Goal: Task Accomplishment & Management: Manage account settings

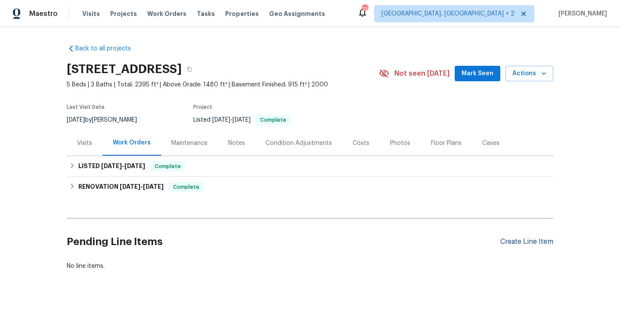
click at [527, 238] on div "Create Line Item" at bounding box center [526, 242] width 53 height 8
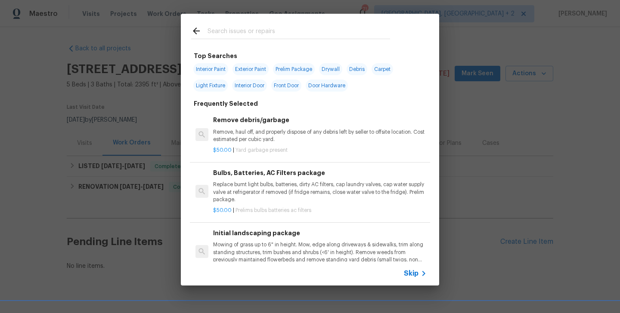
click at [417, 276] on span "Skip" at bounding box center [411, 273] width 15 height 9
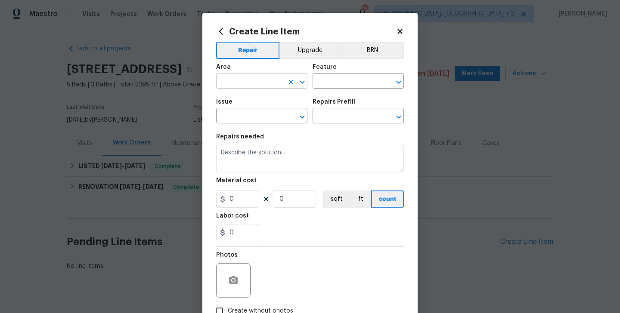
click at [245, 82] on input "text" at bounding box center [249, 81] width 67 height 13
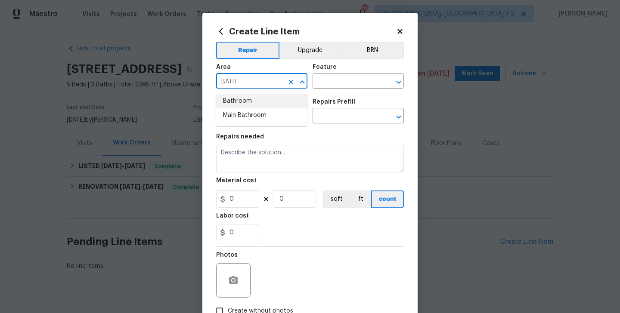
click at [241, 104] on li "Bathroom" at bounding box center [261, 101] width 91 height 14
type input "Bathroom"
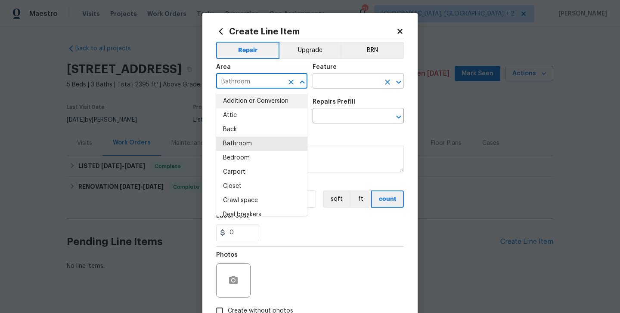
click at [343, 84] on input "text" at bounding box center [345, 81] width 67 height 13
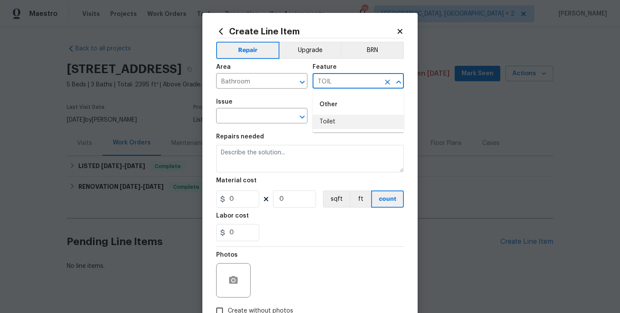
click at [330, 124] on li "Toilet" at bounding box center [357, 122] width 91 height 14
type input "Toilet"
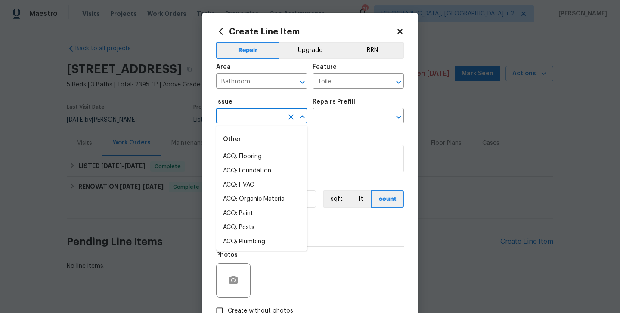
click at [239, 121] on input "text" at bounding box center [249, 116] width 67 height 13
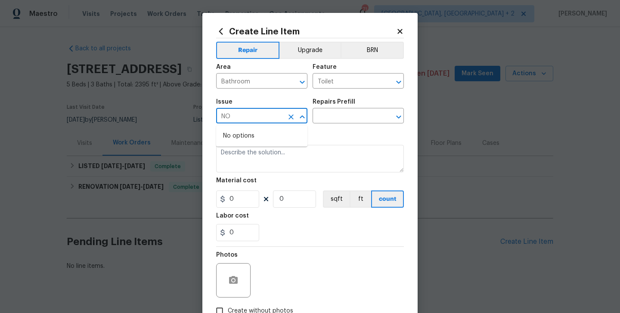
type input "NO"
type input "F"
click at [258, 190] on li "Bathroom Plumbing" at bounding box center [261, 185] width 91 height 14
type input "Bathroom Plumbing"
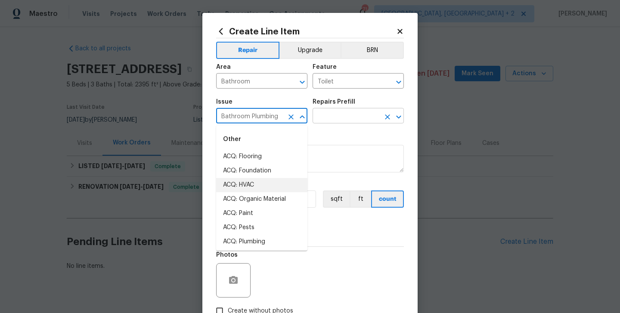
click at [336, 117] on input "text" at bounding box center [345, 116] width 67 height 13
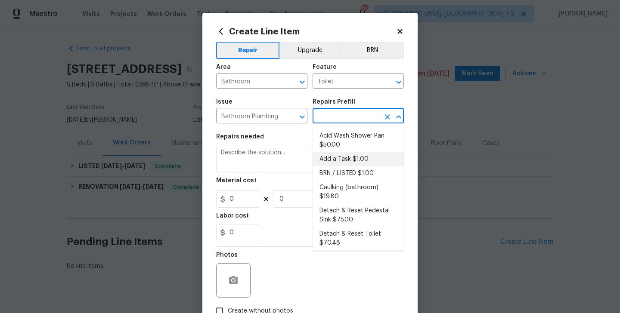
click at [355, 156] on li "Add a Task $1.00" at bounding box center [357, 159] width 91 height 14
type input "Plumbing"
type input "Add a Task $1.00"
type textarea "HPM to detail"
type input "1"
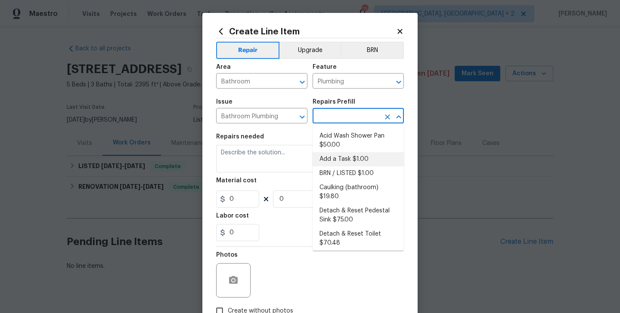
type input "1"
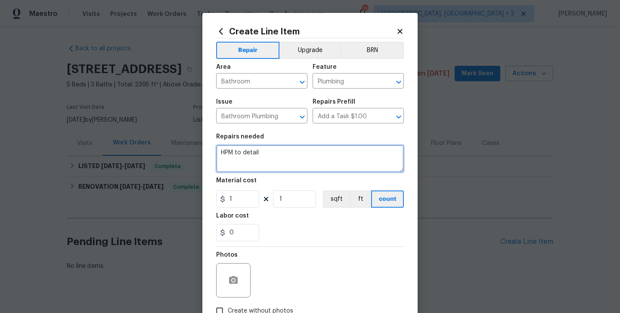
click at [242, 157] on textarea "HPM to detail" at bounding box center [310, 159] width 188 height 28
paste textarea "Identify the toilet(s) and flooding in need of repair, check the angle stop is …"
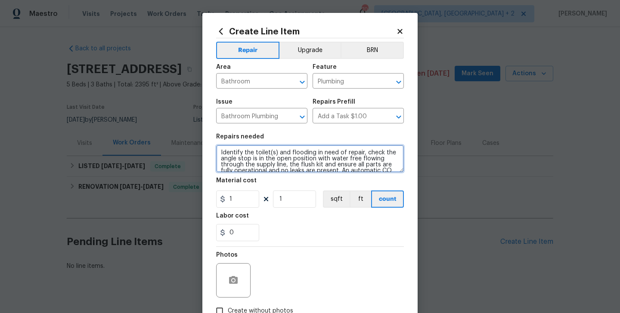
scroll to position [54, 0]
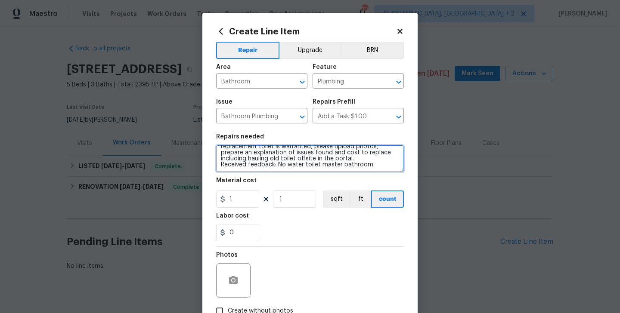
drag, startPoint x: 220, startPoint y: 165, endPoint x: 369, endPoint y: 170, distance: 149.4
click at [369, 170] on textarea "Identify the toilet(s) and flooding in need of repair, check the angle stop is …" at bounding box center [310, 159] width 188 height 28
type textarea "Identify the toilet(s) and flooding in need of repair, check the angle stop is …"
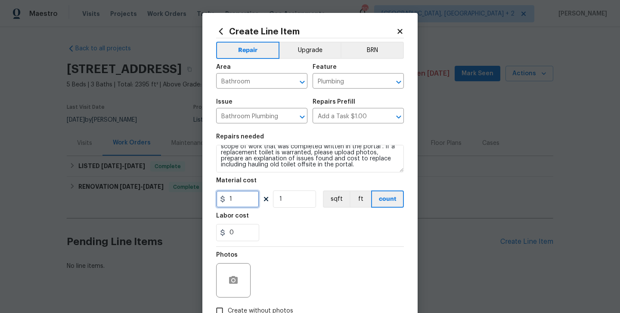
click at [250, 197] on input "1" at bounding box center [237, 199] width 43 height 17
type input "75"
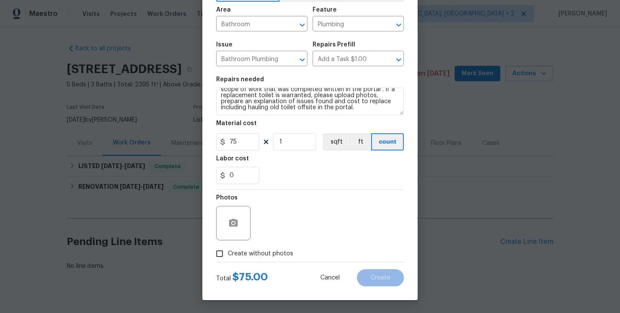
click at [264, 252] on span "Create without photos" at bounding box center [260, 254] width 65 height 9
click at [228, 252] on input "Create without photos" at bounding box center [219, 254] width 16 height 16
checkbox input "true"
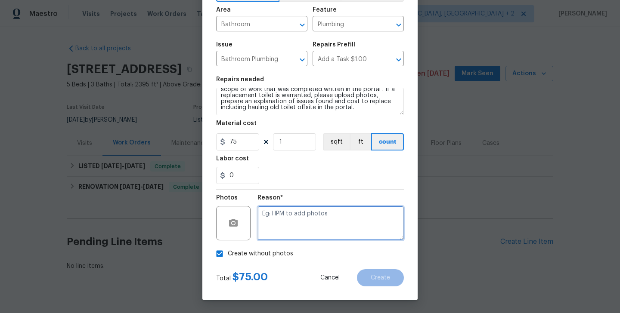
click at [307, 232] on textarea at bounding box center [330, 223] width 146 height 34
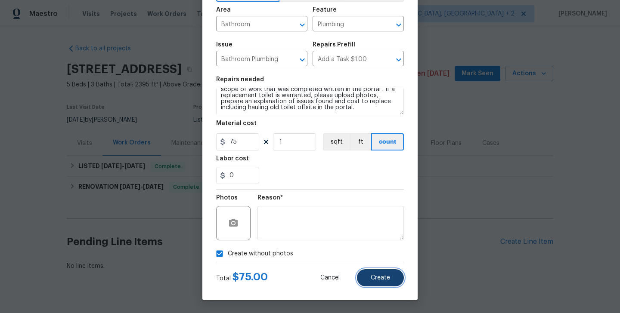
click at [374, 277] on span "Create" at bounding box center [379, 278] width 19 height 6
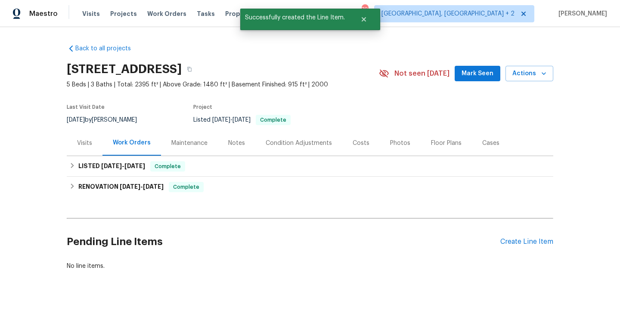
click at [374, 277] on div "Back to all projects 70 Stallion Run, Dallas, GA 30132 5 Beds | 3 Baths | Total…" at bounding box center [310, 157] width 486 height 240
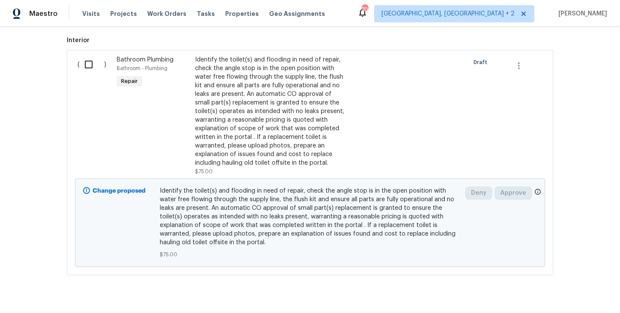
scroll to position [119, 0]
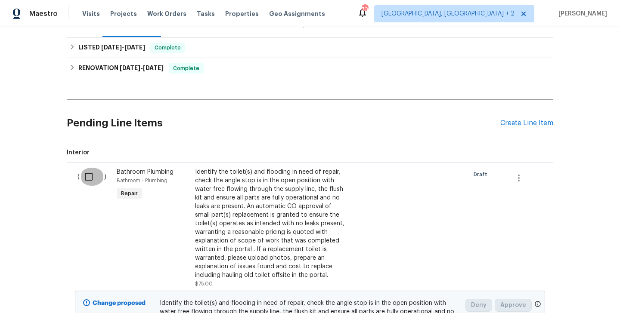
click at [87, 183] on input "checkbox" at bounding box center [92, 177] width 25 height 18
checkbox input "true"
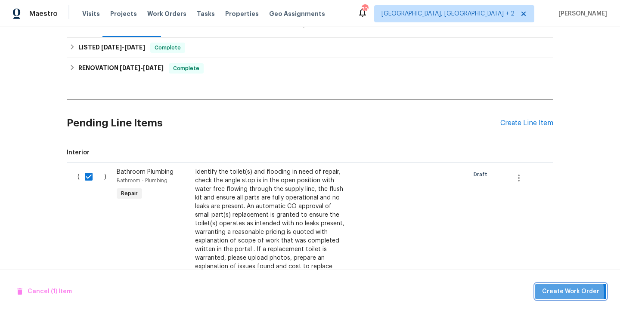
click at [558, 293] on span "Create Work Order" at bounding box center [570, 292] width 57 height 11
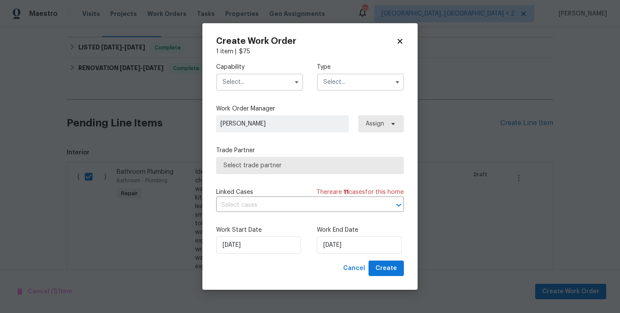
click at [254, 83] on input "text" at bounding box center [259, 82] width 87 height 17
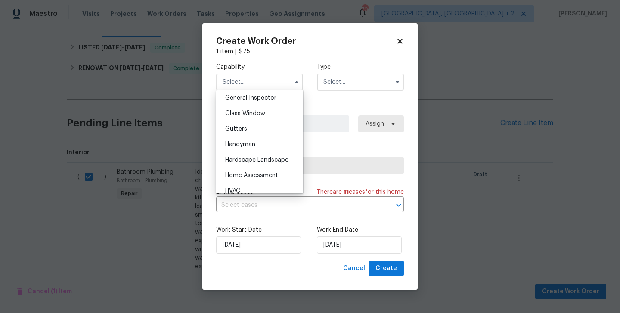
scroll to position [431, 0]
click at [247, 137] on div "Handyman" at bounding box center [259, 142] width 83 height 15
type input "Handyman"
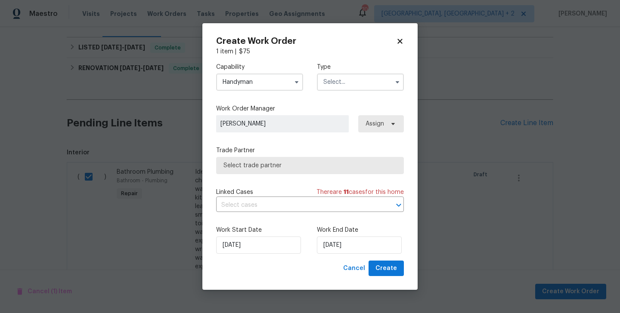
click at [359, 81] on input "text" at bounding box center [360, 82] width 87 height 17
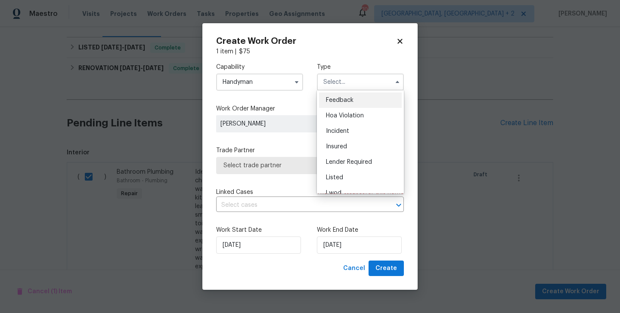
click at [359, 97] on div "Feedback" at bounding box center [360, 100] width 83 height 15
type input "Feedback"
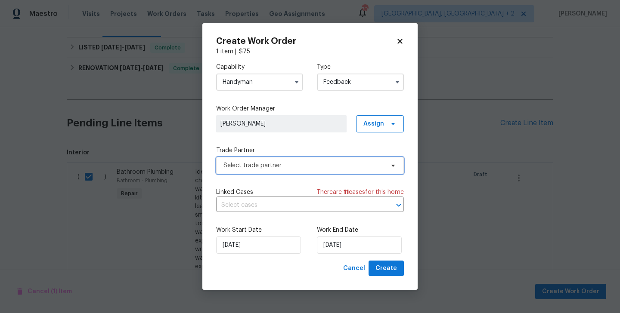
click at [278, 165] on span "Select trade partner" at bounding box center [303, 165] width 160 height 9
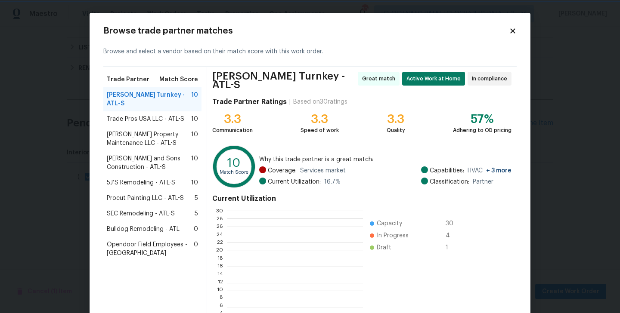
scroll to position [1, 1]
click at [150, 130] on span "Glen Property Maintenance LLC - ATL-S" at bounding box center [149, 138] width 84 height 17
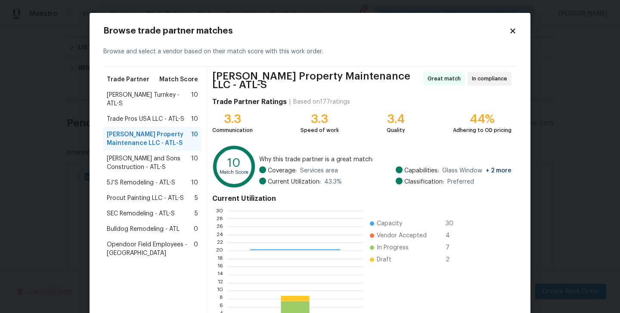
scroll to position [66, 0]
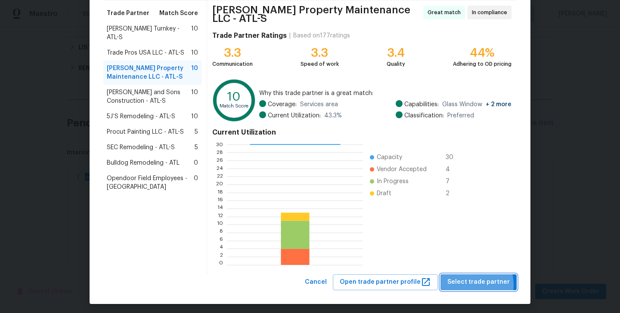
click at [468, 282] on span "Select trade partner" at bounding box center [478, 282] width 62 height 11
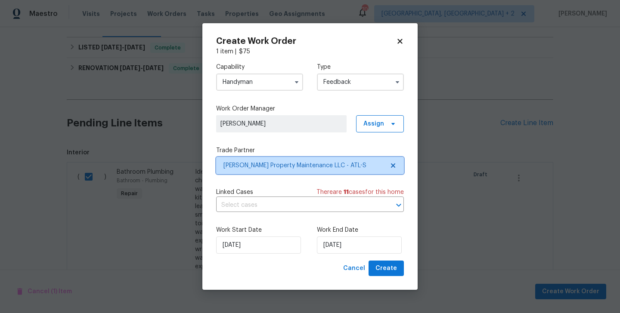
scroll to position [0, 0]
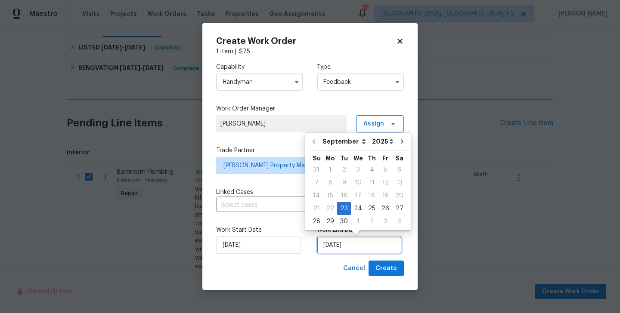
click at [351, 253] on input "23/09/2025" at bounding box center [359, 245] width 85 height 17
click at [372, 211] on div "25" at bounding box center [371, 209] width 13 height 12
type input "25/09/2025"
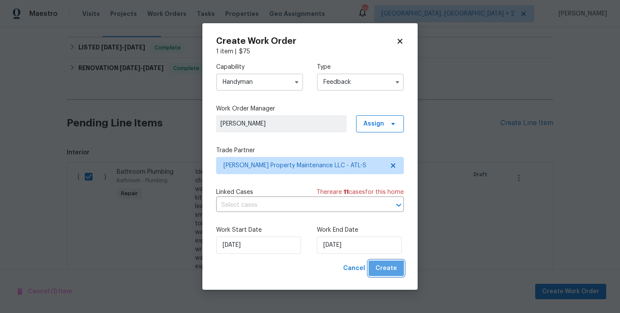
click at [384, 275] on button "Create" at bounding box center [385, 269] width 35 height 16
checkbox input "false"
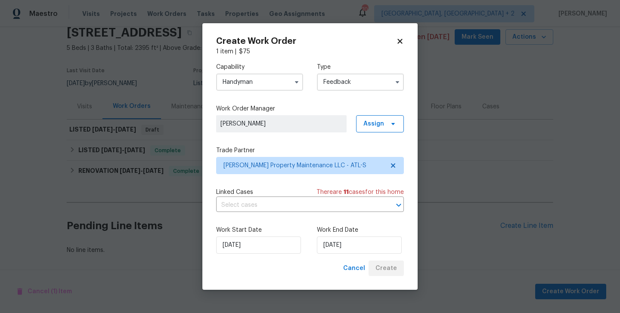
scroll to position [37, 0]
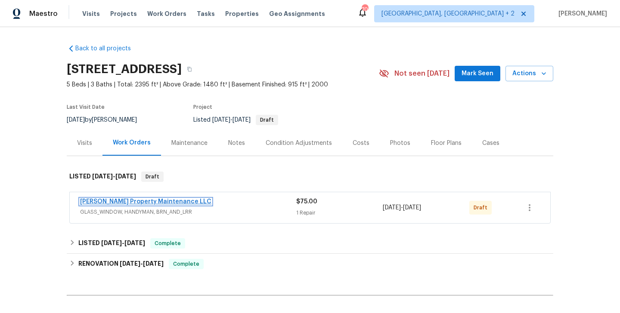
click at [156, 200] on link "[PERSON_NAME] Property Maintenance LLC" at bounding box center [145, 202] width 131 height 6
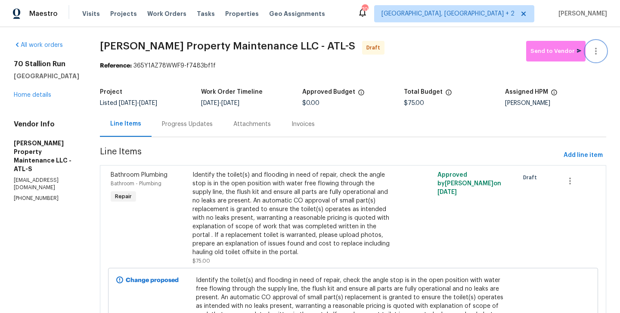
click at [601, 45] on button "button" at bounding box center [595, 51] width 21 height 21
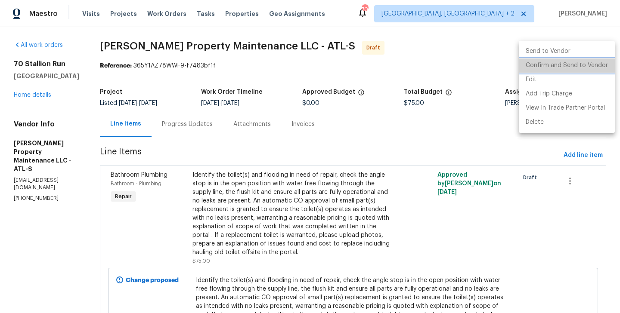
click at [601, 63] on li "Confirm and Send to Vendor" at bounding box center [566, 66] width 96 height 14
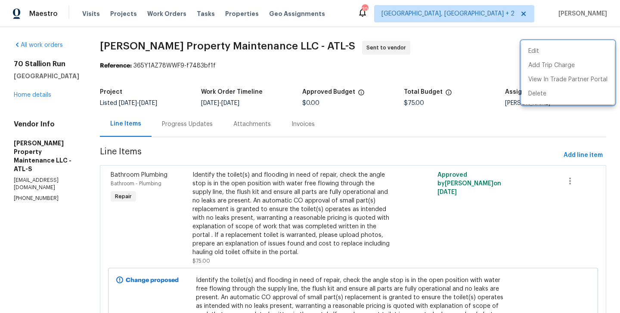
click at [174, 135] on div at bounding box center [310, 156] width 620 height 313
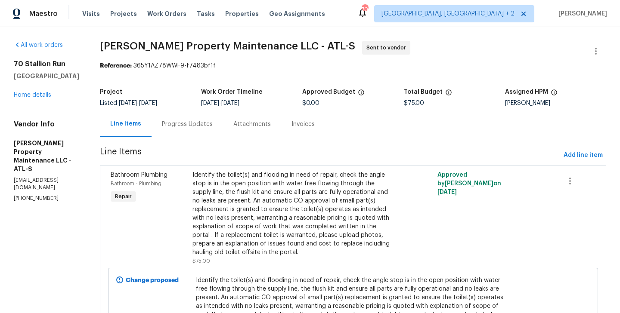
click at [174, 135] on div "Progress Updates" at bounding box center [186, 123] width 71 height 25
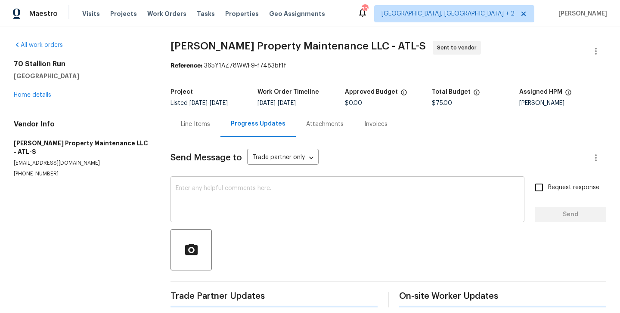
click at [213, 210] on textarea at bounding box center [347, 200] width 343 height 30
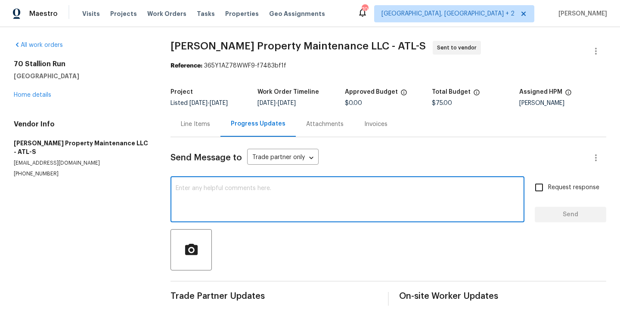
paste textarea "Hi this is Blessida with Opendoor. I’m confirming you received the WO for the p…"
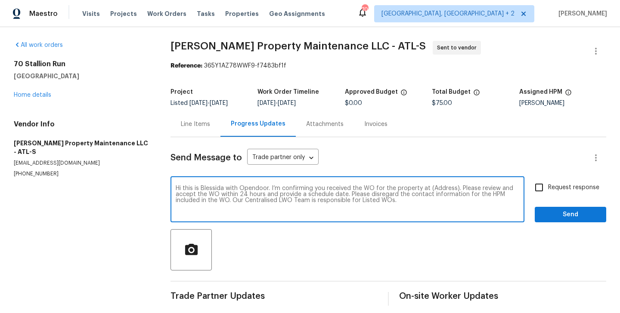
click at [438, 190] on textarea "Hi this is Blessida with Opendoor. I’m confirming you received the WO for the p…" at bounding box center [347, 200] width 343 height 30
paste textarea "70 Stallion Run, Dallas, GA 30132"
type textarea "Hi this is Blessida with Opendoor. I’m confirming you received the WO for the p…"
click at [552, 190] on span "Request response" at bounding box center [573, 187] width 51 height 9
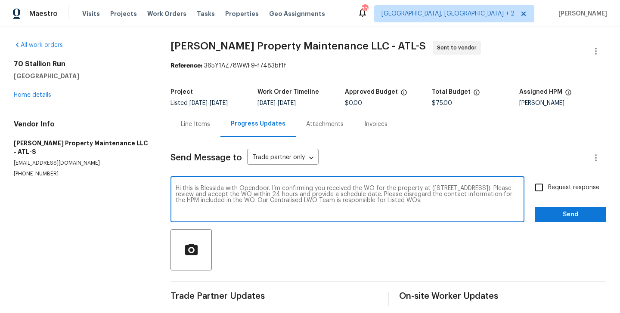
click at [548, 190] on input "Request response" at bounding box center [539, 188] width 18 height 18
checkbox input "true"
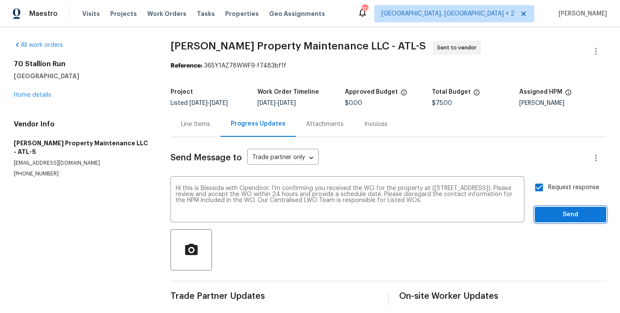
click at [552, 215] on span "Send" at bounding box center [570, 215] width 58 height 11
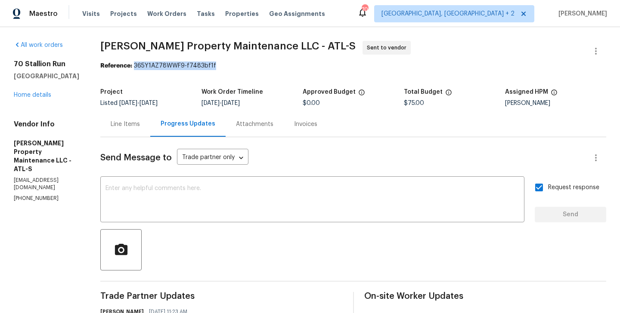
drag, startPoint x: 137, startPoint y: 65, endPoint x: 234, endPoint y: 65, distance: 97.2
click at [234, 65] on div "Reference: 365Y1AZ78WWF9-f7483bf1f" at bounding box center [353, 66] width 506 height 9
copy div "365Y1AZ78WWF9-f7483bf1f"
click at [196, 198] on textarea at bounding box center [311, 200] width 413 height 30
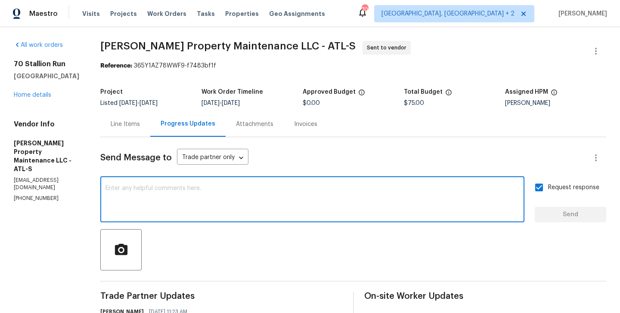
paste textarea "All Work Orders must include before-photos (both close-up and wide-angle) and a…"
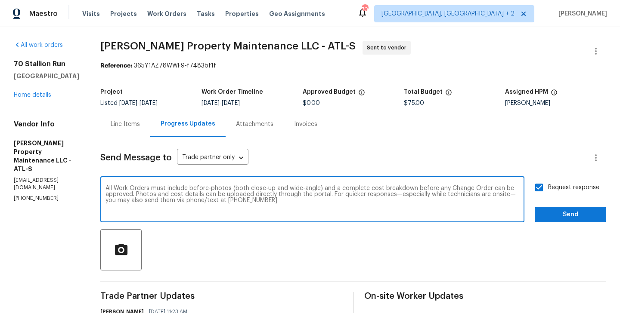
type textarea "All Work Orders must include before-photos (both close-up and wide-angle) and a…"
click at [559, 212] on span "Send" at bounding box center [570, 215] width 58 height 11
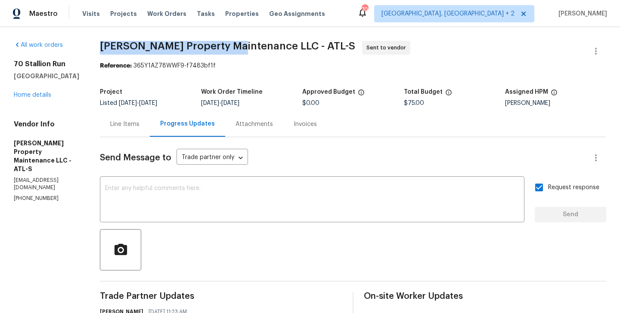
drag, startPoint x: 104, startPoint y: 46, endPoint x: 238, endPoint y: 46, distance: 134.2
click at [238, 46] on span "Glen Property Maintenance LLC - ATL-S" at bounding box center [227, 46] width 255 height 10
copy span "Glen Property Maintenance"
click at [37, 97] on link "Home details" at bounding box center [32, 95] width 37 height 6
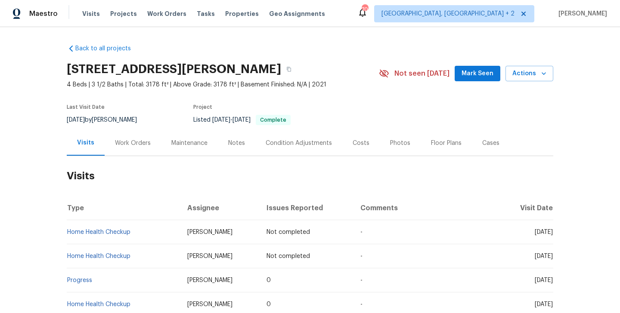
click at [123, 147] on div "Work Orders" at bounding box center [133, 143] width 36 height 9
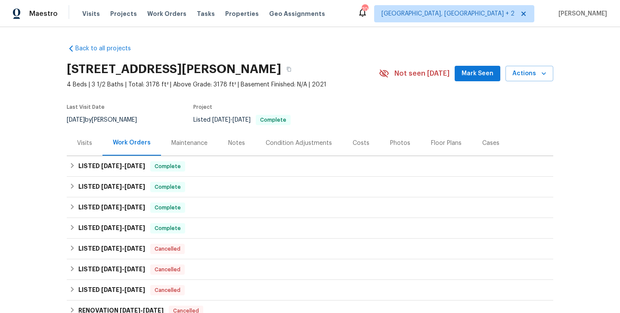
scroll to position [140, 0]
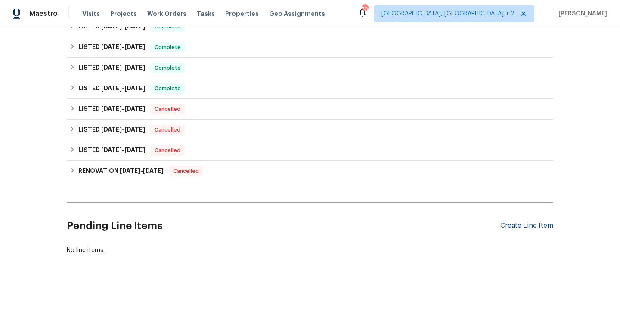
click at [516, 229] on div "Create Line Item" at bounding box center [526, 226] width 53 height 8
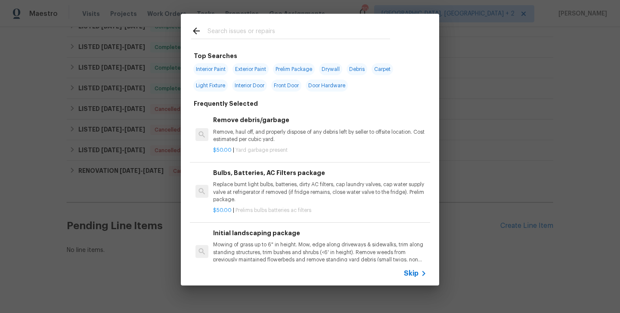
click at [416, 270] on span "Skip" at bounding box center [411, 273] width 15 height 9
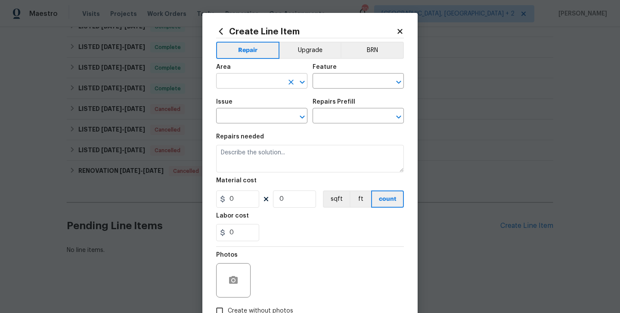
click at [238, 81] on input "text" at bounding box center [249, 81] width 67 height 13
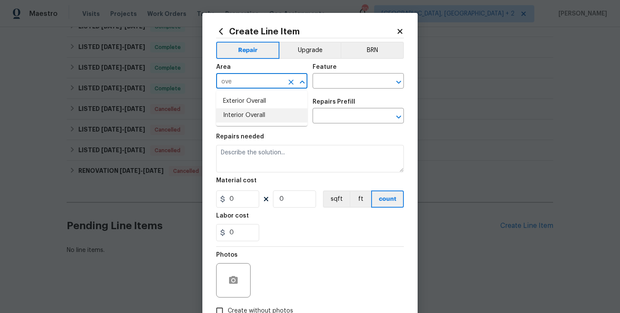
click at [244, 114] on li "Interior Overall" at bounding box center [261, 115] width 91 height 14
type input "Interior Overall"
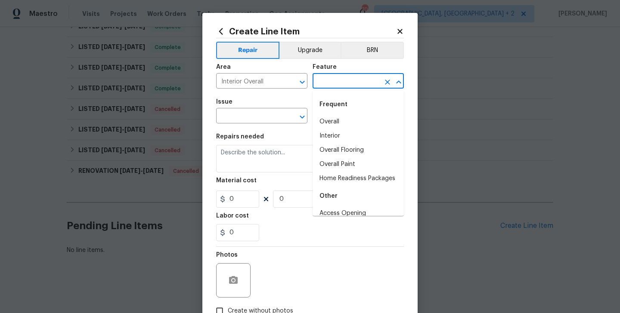
click at [343, 83] on input "text" at bounding box center [345, 81] width 67 height 13
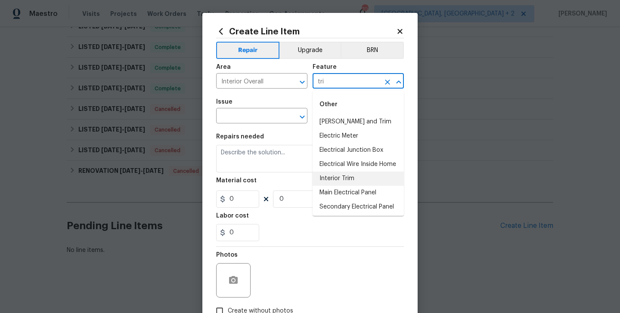
click at [358, 177] on li "Interior Trim" at bounding box center [357, 179] width 91 height 14
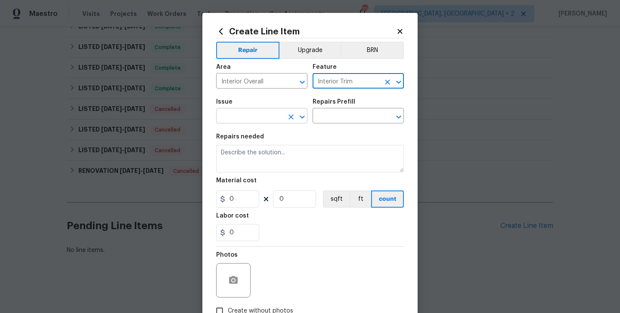
type input "Interior Trim"
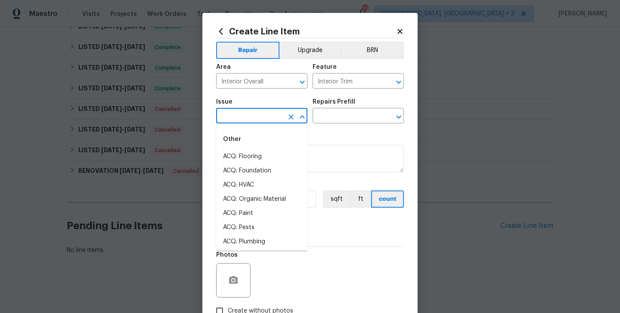
click at [254, 114] on input "text" at bounding box center [249, 116] width 67 height 13
click at [256, 201] on li "Interior Trim" at bounding box center [261, 199] width 91 height 14
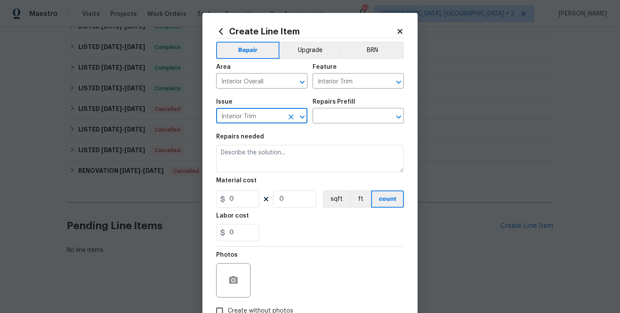
type input "Interior Trim"
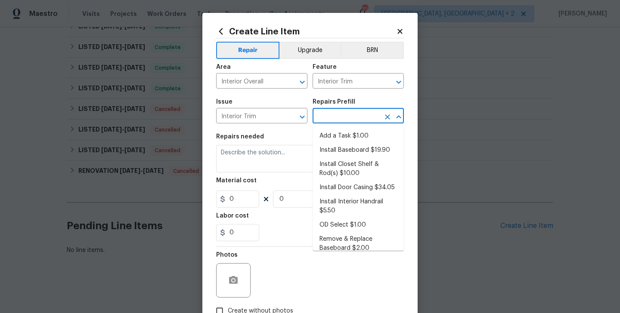
click at [330, 116] on input "text" at bounding box center [345, 116] width 67 height 13
click at [338, 140] on li "Add a Task $1.00" at bounding box center [357, 136] width 91 height 14
type input "Add a Task $1.00"
type textarea "HPM to detail"
type input "1"
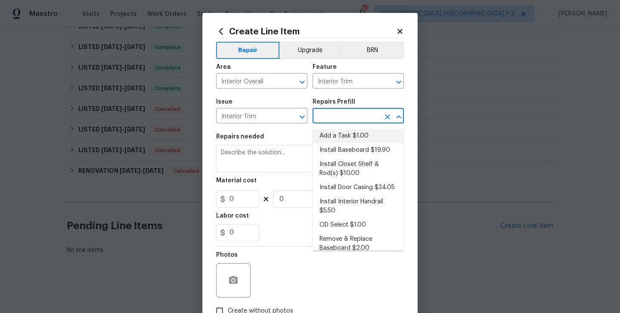
type input "1"
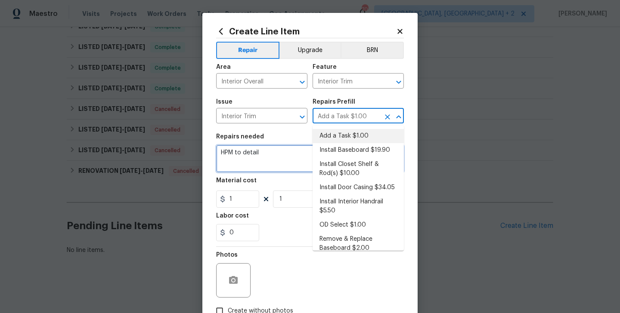
click at [261, 158] on textarea "HPM to detail" at bounding box center [310, 159] width 188 height 28
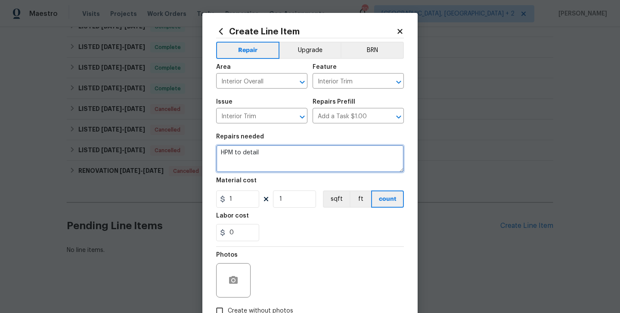
click at [261, 158] on textarea "HPM to detail" at bounding box center [310, 159] width 188 height 28
paste textarea "#lwoleak Received feedback is water damage in the flex room on the trim in the …"
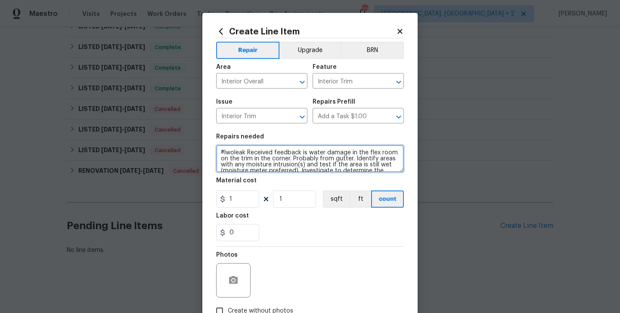
scroll to position [38, 0]
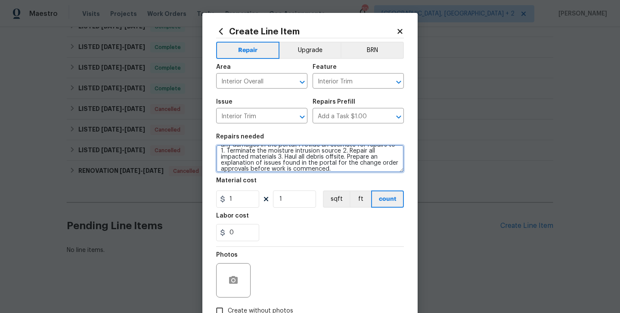
type textarea "#lwoleak Received feedback is water damage in the flex room on the trim in the …"
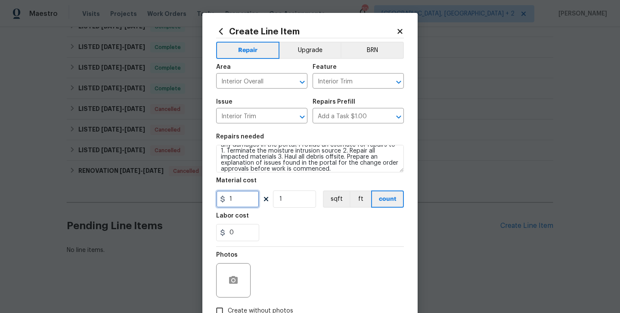
click at [231, 198] on input "1" at bounding box center [237, 199] width 43 height 17
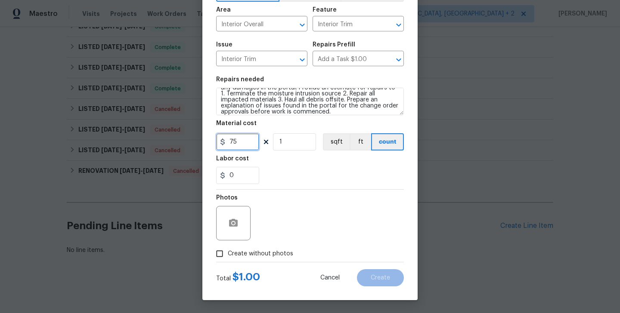
type input "75"
click at [259, 255] on span "Create without photos" at bounding box center [260, 254] width 65 height 9
click at [228, 255] on input "Create without photos" at bounding box center [219, 254] width 16 height 16
checkbox input "true"
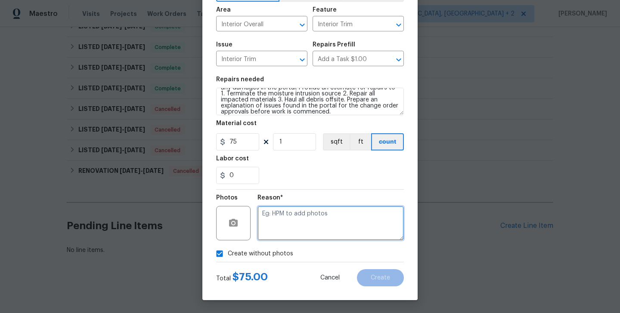
click at [332, 208] on textarea at bounding box center [330, 223] width 146 height 34
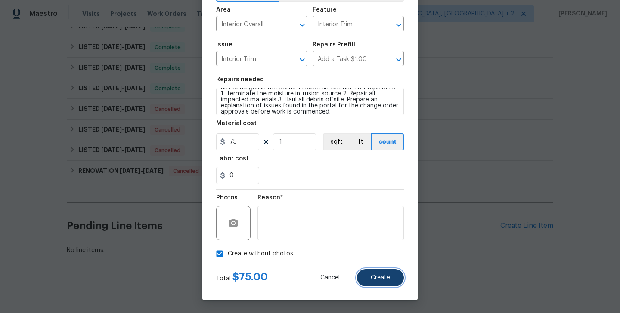
click at [376, 280] on span "Create" at bounding box center [379, 278] width 19 height 6
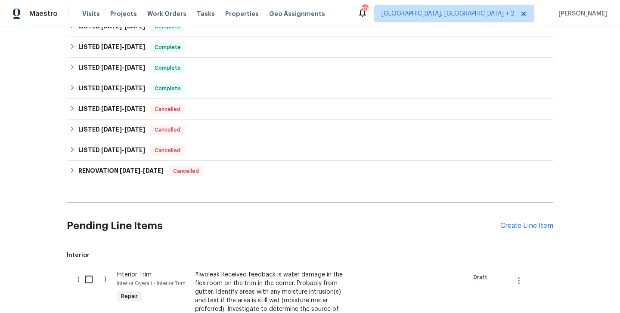
scroll to position [358, 0]
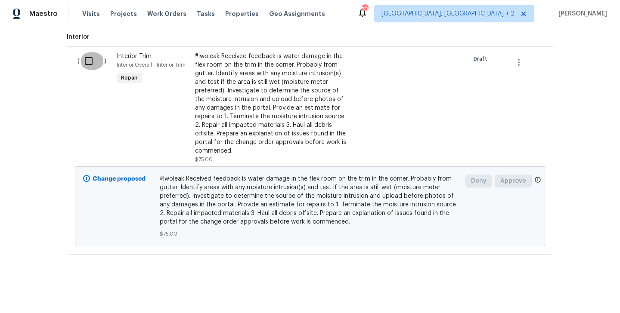
click at [88, 67] on input "checkbox" at bounding box center [92, 61] width 25 height 18
checkbox input "true"
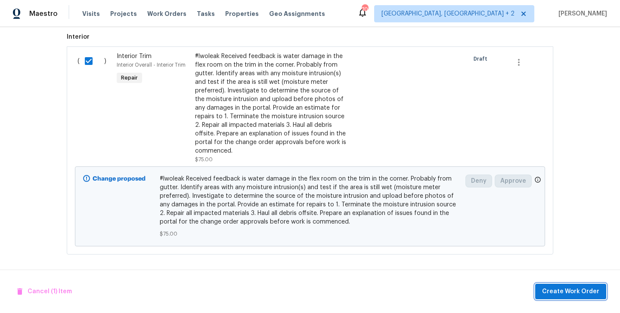
click at [548, 285] on button "Create Work Order" at bounding box center [570, 292] width 71 height 16
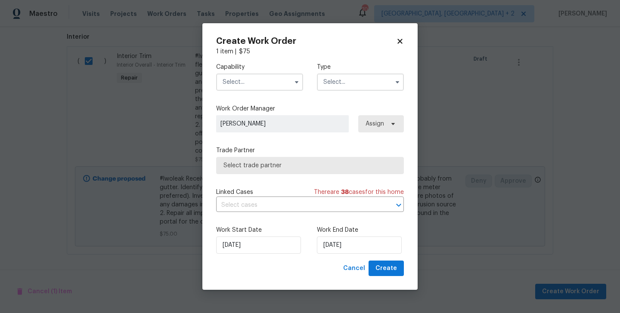
click at [256, 79] on input "text" at bounding box center [259, 82] width 87 height 17
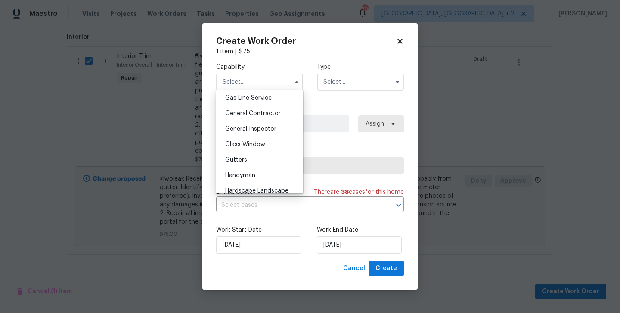
scroll to position [396, 0]
click at [245, 116] on span "General Contractor" at bounding box center [253, 115] width 56 height 6
type input "General Contractor"
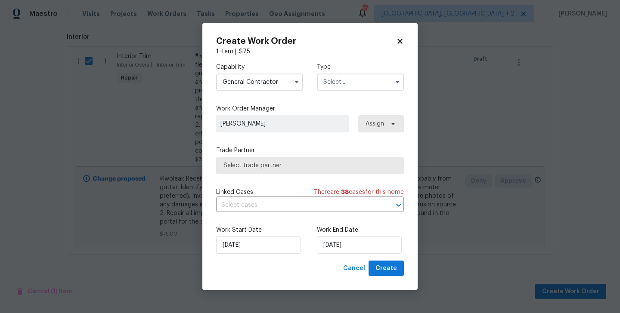
click at [342, 83] on input "text" at bounding box center [360, 82] width 87 height 17
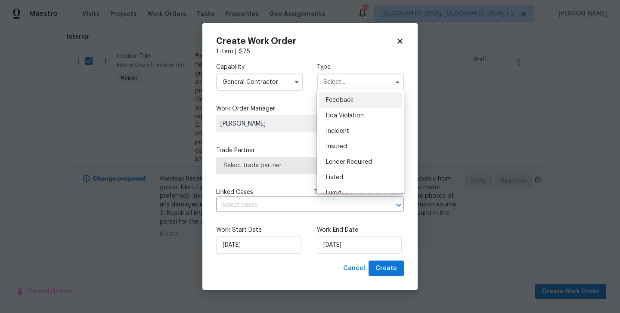
click at [347, 95] on div "Feedback" at bounding box center [360, 100] width 83 height 15
type input "Feedback"
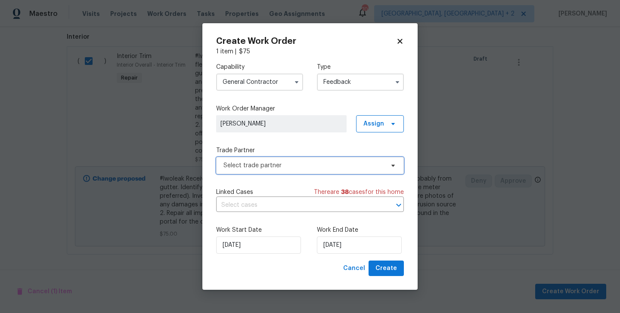
click at [277, 161] on span "Select trade partner" at bounding box center [303, 165] width 160 height 9
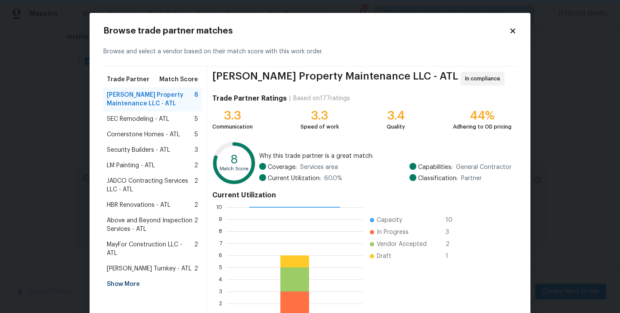
scroll to position [66, 0]
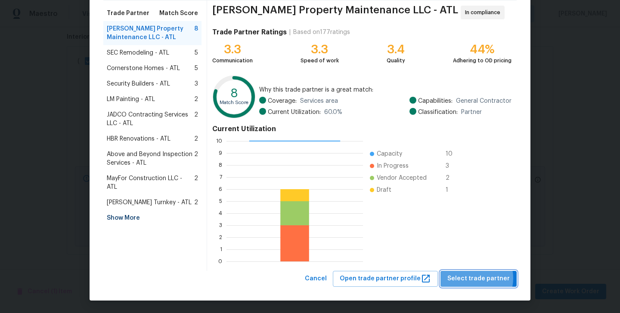
click at [473, 278] on span "Select trade partner" at bounding box center [478, 279] width 62 height 11
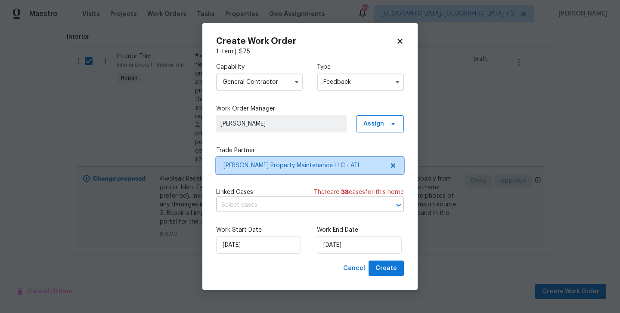
scroll to position [0, 0]
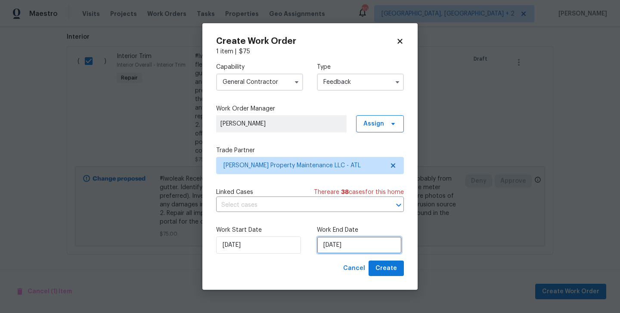
click at [351, 241] on input "23/09/2025" at bounding box center [359, 245] width 85 height 17
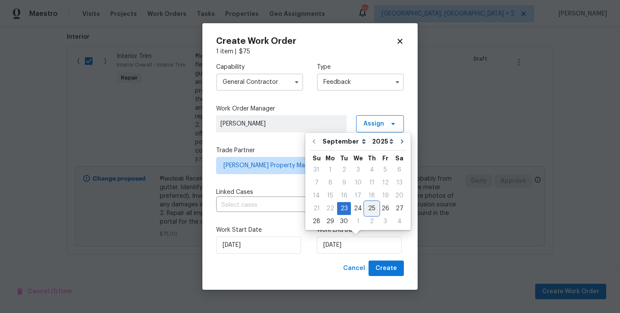
click at [370, 213] on div "25" at bounding box center [371, 209] width 13 height 12
type input "25/09/2025"
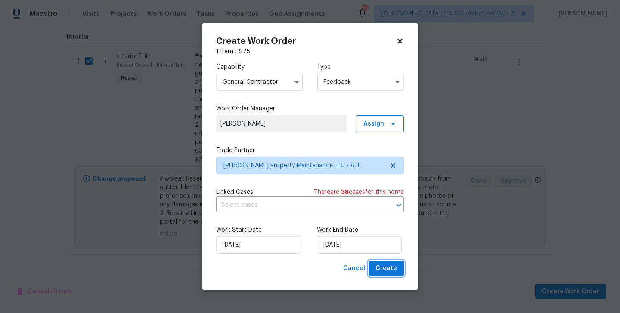
click at [387, 267] on span "Create" at bounding box center [386, 268] width 22 height 11
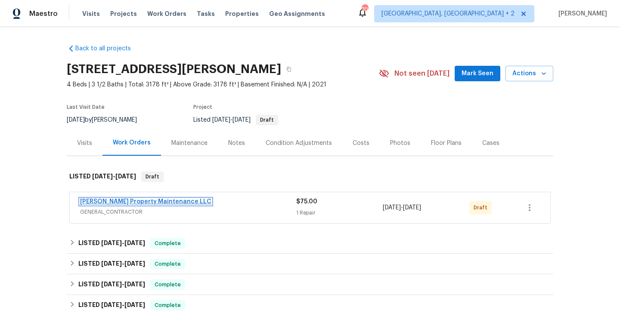
click at [159, 201] on link "[PERSON_NAME] Property Maintenance LLC" at bounding box center [145, 202] width 131 height 6
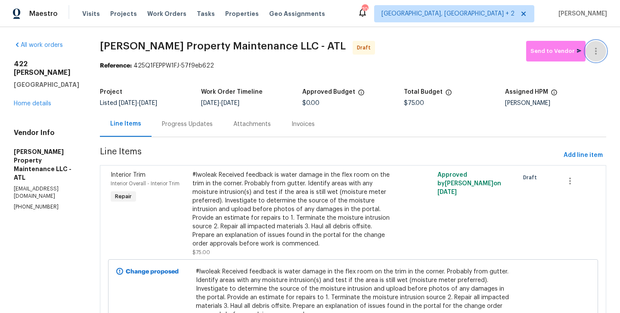
click at [597, 50] on icon "button" at bounding box center [595, 51] width 10 height 10
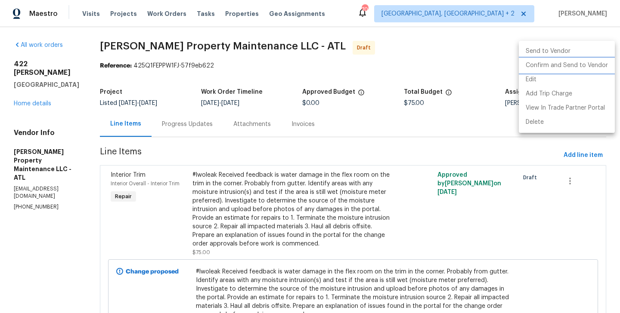
click at [596, 62] on li "Confirm and Send to Vendor" at bounding box center [566, 66] width 96 height 14
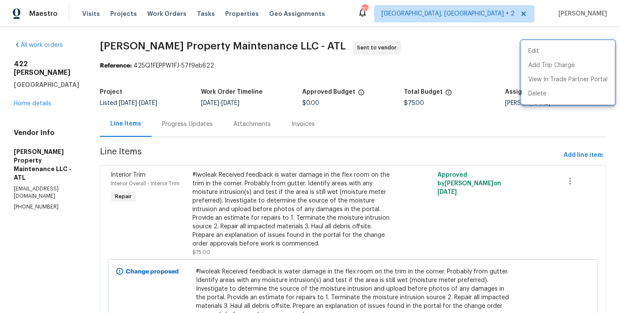
click at [182, 141] on div at bounding box center [310, 156] width 620 height 313
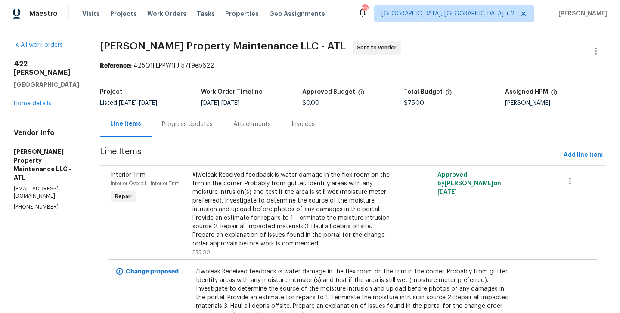
click at [182, 124] on div "Progress Updates" at bounding box center [187, 124] width 51 height 9
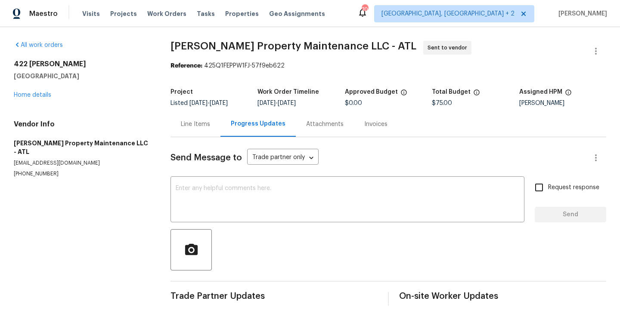
scroll to position [6, 0]
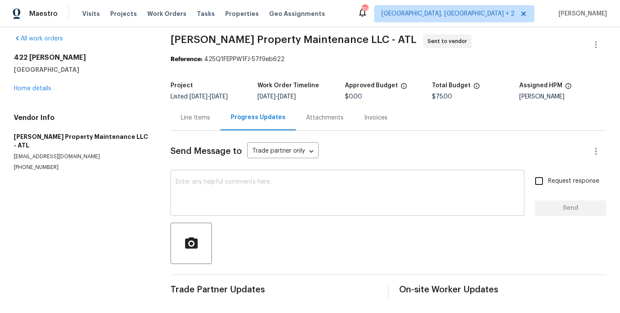
click at [213, 209] on textarea at bounding box center [347, 194] width 343 height 30
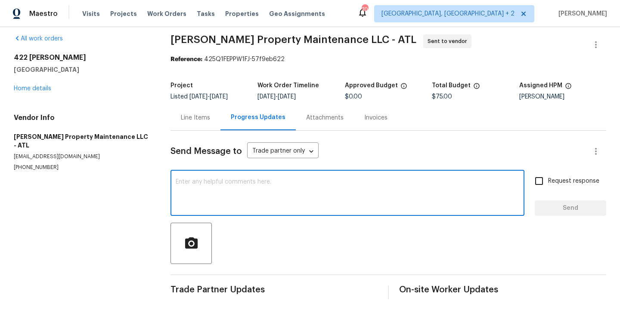
paste textarea "Hi this is Blessida with Opendoor. I’m confirming you received the WO for the p…"
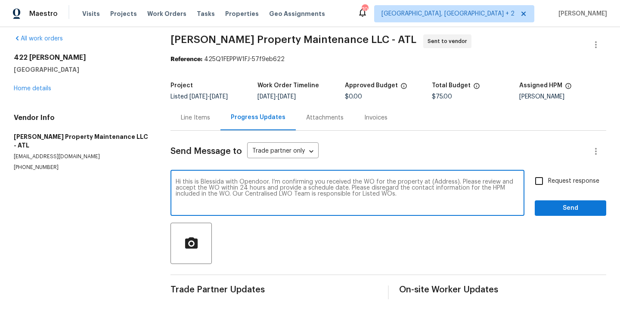
click at [444, 180] on textarea "Hi this is Blessida with Opendoor. I’m confirming you received the WO for the p…" at bounding box center [347, 194] width 343 height 30
click at [439, 180] on textarea "Hi this is Blessida with Opendoor. I’m confirming you received the WO for the p…" at bounding box center [347, 194] width 343 height 30
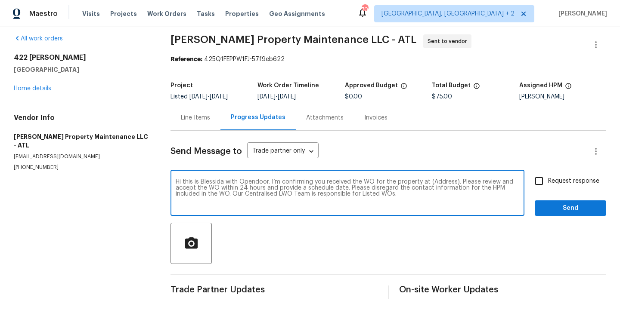
paste textarea "422 McDaniel Pl, Canton, GA 30115"
type textarea "Hi this is Blessida with Opendoor. I’m confirming you received the WO for the p…"
click at [584, 179] on span "Request response" at bounding box center [573, 181] width 51 height 9
click at [548, 179] on input "Request response" at bounding box center [539, 181] width 18 height 18
checkbox input "true"
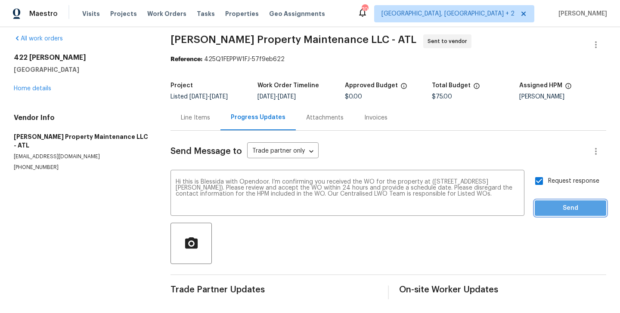
click at [556, 209] on span "Send" at bounding box center [570, 208] width 58 height 11
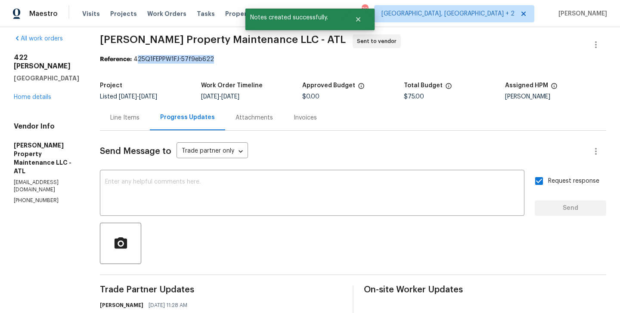
drag, startPoint x: 140, startPoint y: 61, endPoint x: 225, endPoint y: 61, distance: 85.6
click at [225, 61] on div "Reference: 425Q1FEPPW1FJ-57f9eb622" at bounding box center [353, 59] width 506 height 9
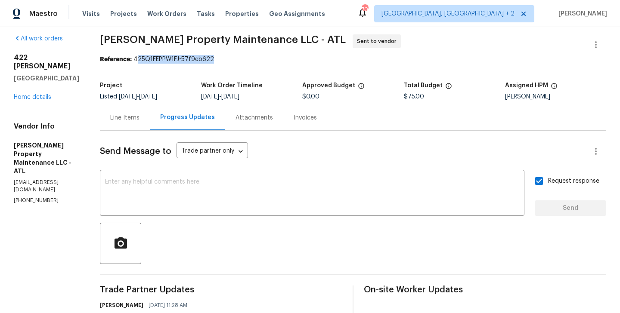
click at [225, 61] on div "Reference: 425Q1FEPPW1FJ-57f9eb622" at bounding box center [353, 59] width 506 height 9
drag, startPoint x: 139, startPoint y: 58, endPoint x: 238, endPoint y: 58, distance: 99.0
click at [238, 58] on div "Reference: 425Q1FEPPW1FJ-57f9eb622" at bounding box center [353, 59] width 506 height 9
copy div "425Q1FEPPW1FJ-57f9eb622"
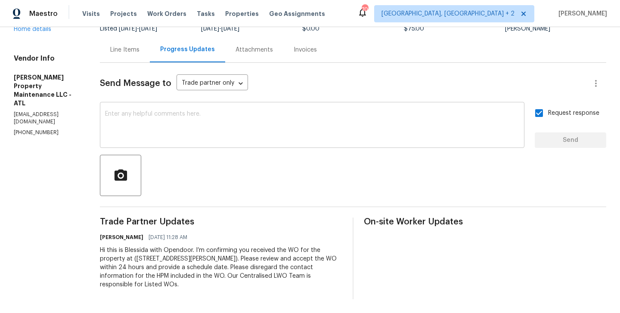
click at [195, 114] on textarea at bounding box center [312, 126] width 414 height 30
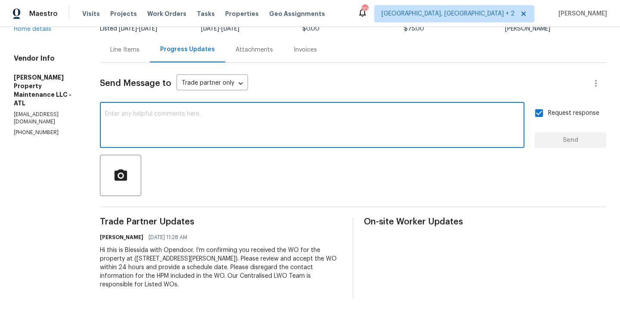
paste textarea "All Work Orders must include before-photos (both close-up and wide-angle) and a…"
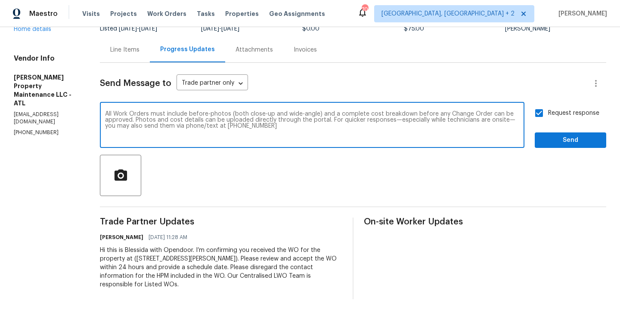
scroll to position [0, 0]
type textarea "All Work Orders must include before-photos (both close-up and wide-angle) and a…"
click at [551, 135] on span "Send" at bounding box center [570, 140] width 58 height 11
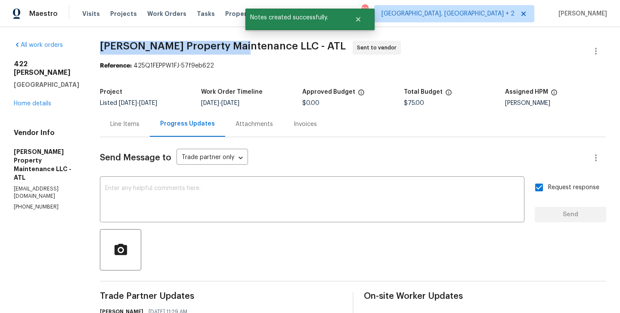
drag, startPoint x: 99, startPoint y: 46, endPoint x: 240, endPoint y: 49, distance: 141.2
click at [240, 49] on div "All work orders 422 McDaniel Pl Canton, GA 30115 Home details Vendor Info Glen …" at bounding box center [310, 241] width 620 height 429
copy span "Glen Property Maintenance"
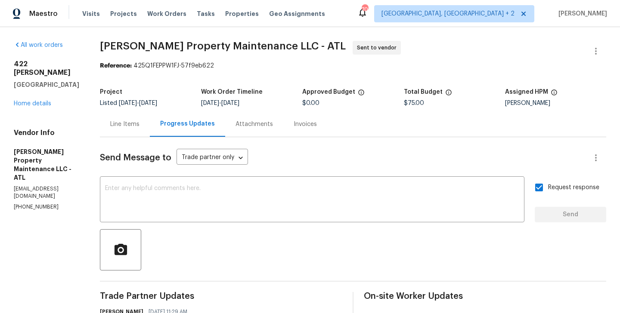
click at [31, 104] on div "All work orders 422 McDaniel Pl Canton, GA 30115 Home details Vendor Info Glen …" at bounding box center [46, 126] width 65 height 170
click at [26, 99] on div "422 McDaniel Pl Canton, GA 30115 Home details" at bounding box center [46, 84] width 65 height 48
click at [21, 101] on link "Home details" at bounding box center [32, 104] width 37 height 6
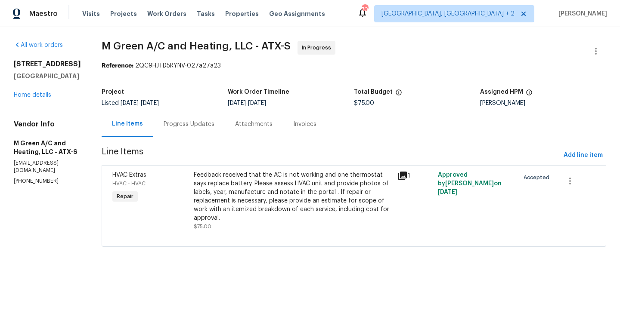
click at [203, 128] on div "Progress Updates" at bounding box center [189, 124] width 51 height 9
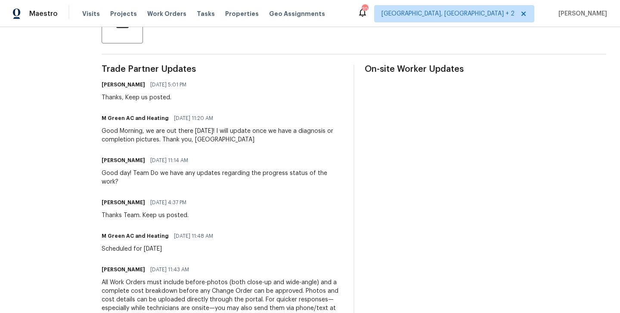
scroll to position [221, 0]
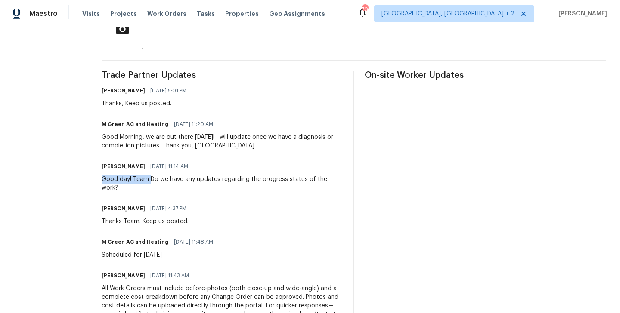
drag, startPoint x: 171, startPoint y: 178, endPoint x: 121, endPoint y: 181, distance: 49.5
click at [121, 181] on div "All work orders [STREET_ADDRESS] Home details Vendor Info M Green A/C and Heati…" at bounding box center [310, 108] width 620 height 605
copy div "Good day! Team"
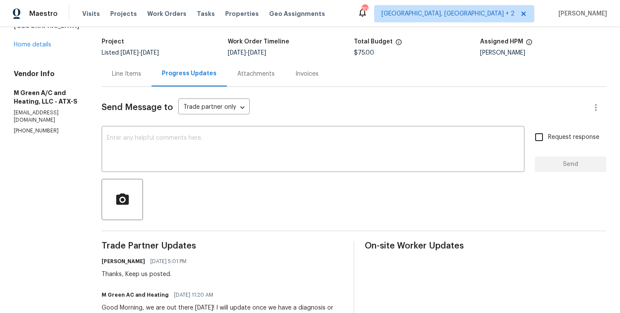
scroll to position [0, 0]
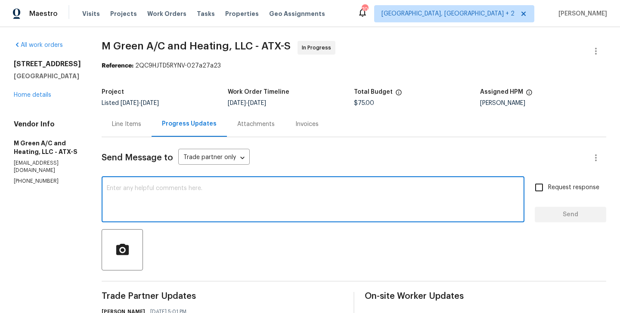
click at [154, 187] on textarea at bounding box center [313, 200] width 412 height 30
paste textarea "Good day! Team"
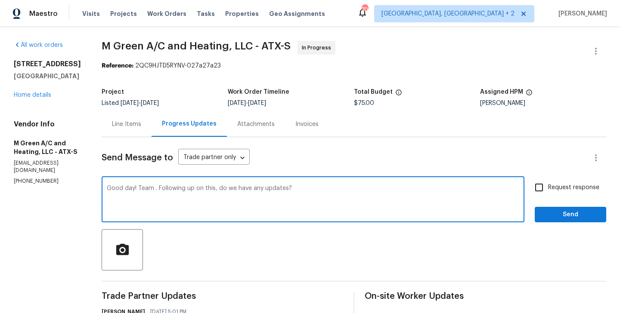
type textarea "Good day! Team . Following up on this, do we have any updates?"
click at [562, 186] on span "Request response" at bounding box center [573, 187] width 51 height 9
click at [548, 186] on input "Request response" at bounding box center [539, 188] width 18 height 18
checkbox input "true"
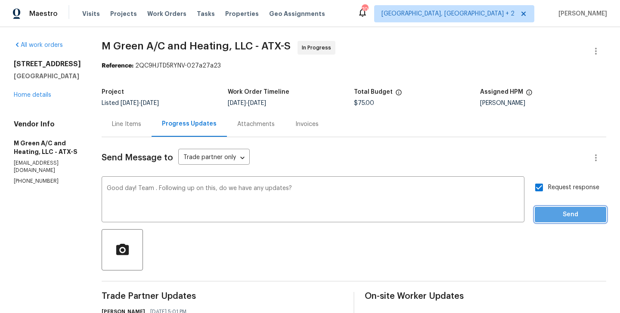
click at [547, 221] on button "Send" at bounding box center [569, 215] width 71 height 16
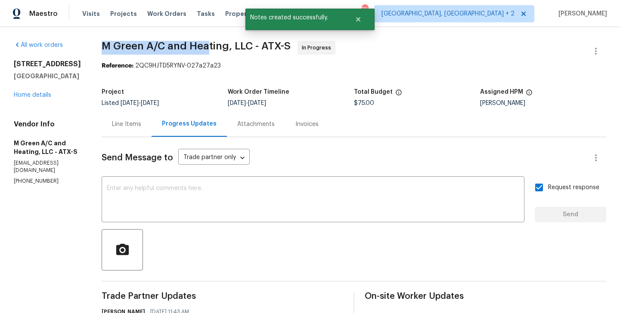
drag, startPoint x: 123, startPoint y: 51, endPoint x: 227, endPoint y: 41, distance: 104.6
click at [227, 41] on span "M Green A/C and Heating, LLC - ATX-S" at bounding box center [196, 46] width 189 height 10
click at [55, 167] on p "[EMAIL_ADDRESS][DOMAIN_NAME]" at bounding box center [47, 167] width 67 height 15
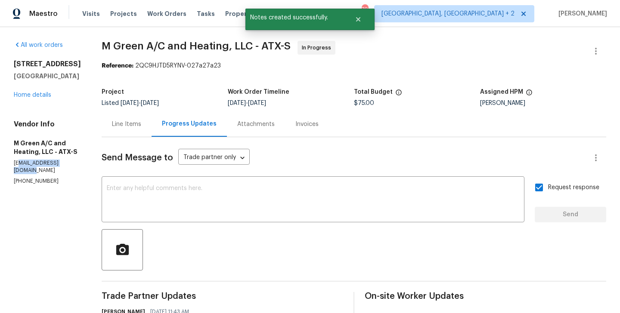
click at [55, 167] on p "[EMAIL_ADDRESS][DOMAIN_NAME]" at bounding box center [47, 167] width 67 height 15
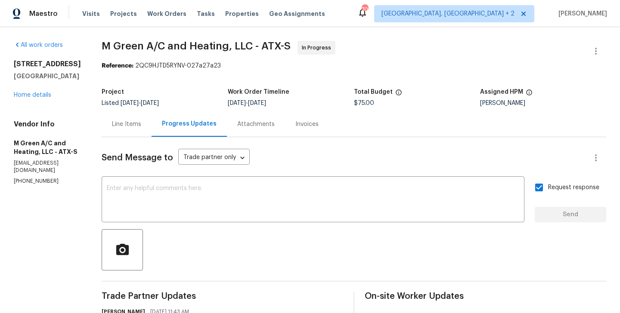
click at [52, 178] on p "[PHONE_NUMBER]" at bounding box center [47, 181] width 67 height 7
copy p "[PHONE_NUMBER]"
click at [41, 178] on p "[PHONE_NUMBER]" at bounding box center [47, 181] width 67 height 7
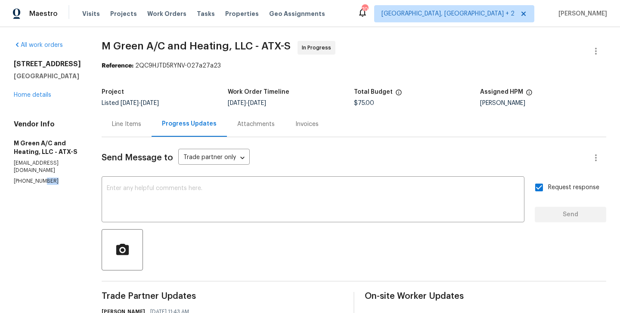
click at [41, 178] on p "[PHONE_NUMBER]" at bounding box center [47, 181] width 67 height 7
click at [40, 96] on link "Home details" at bounding box center [32, 95] width 37 height 6
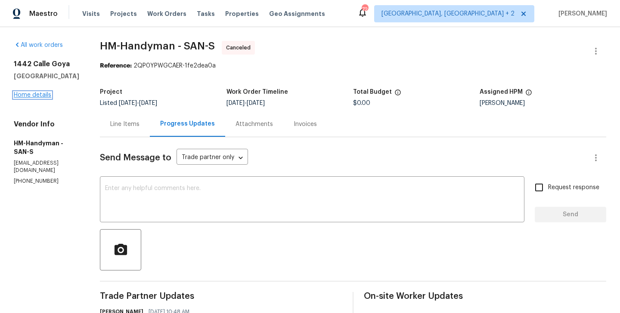
click at [37, 93] on link "Home details" at bounding box center [32, 95] width 37 height 6
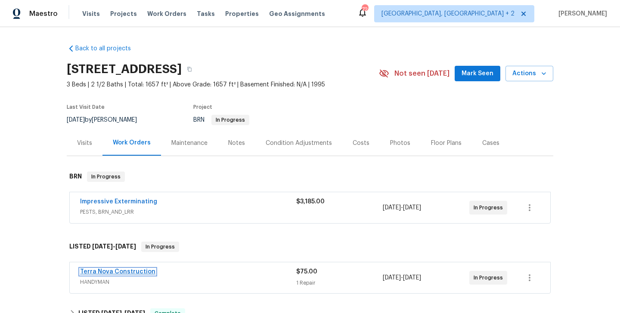
click at [139, 272] on link "Terra Nova Construction" at bounding box center [117, 272] width 75 height 6
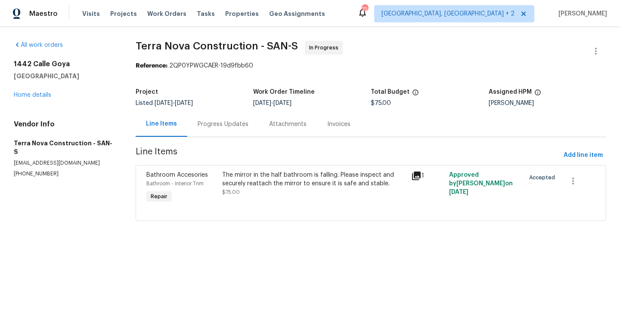
click at [222, 122] on div "Progress Updates" at bounding box center [222, 124] width 51 height 9
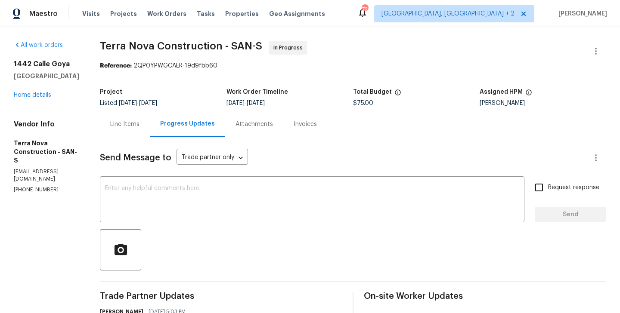
click at [48, 186] on p "[PHONE_NUMBER]" at bounding box center [46, 189] width 65 height 7
copy p "[PHONE_NUMBER]"
click at [24, 186] on p "[PHONE_NUMBER]" at bounding box center [46, 189] width 65 height 7
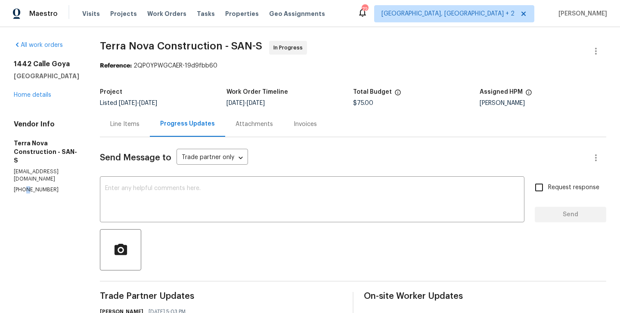
click at [24, 186] on p "[PHONE_NUMBER]" at bounding box center [46, 189] width 65 height 7
click at [207, 208] on textarea at bounding box center [312, 200] width 414 height 30
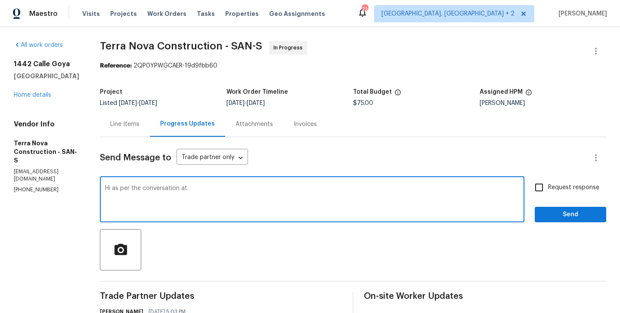
paste textarea "(562) 832-8884"
type textarea "Hi as per the conversation at (562) 832-8884 Keep us posted upon completion. Th…"
click at [547, 197] on div "Request response Send" at bounding box center [569, 201] width 71 height 44
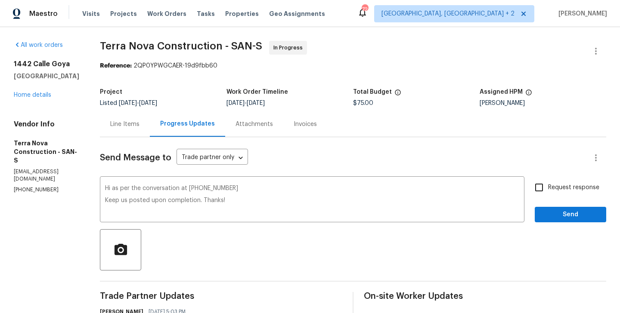
click at [546, 184] on input "Request response" at bounding box center [539, 188] width 18 height 18
checkbox input "true"
click at [546, 210] on span "Send" at bounding box center [570, 215] width 58 height 11
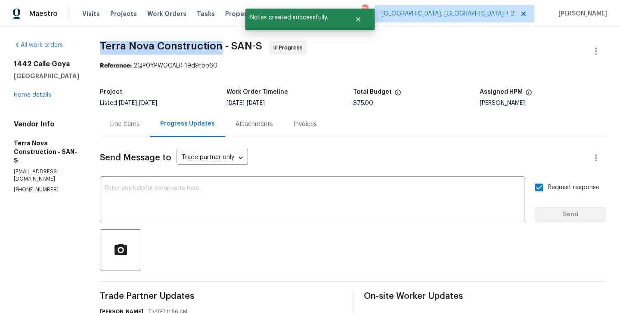
drag, startPoint x: 123, startPoint y: 46, endPoint x: 242, endPoint y: 47, distance: 119.2
copy span "Terra Nova Construction"
click at [38, 93] on link "Home details" at bounding box center [32, 95] width 37 height 6
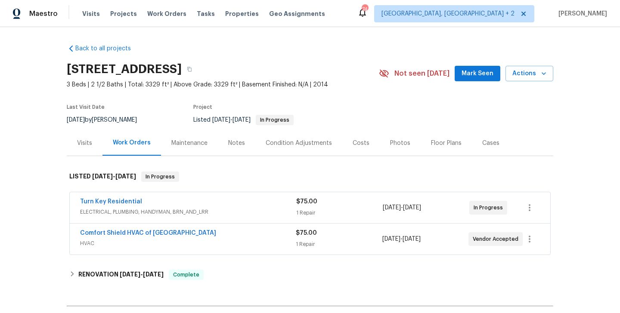
click at [143, 236] on span "Comfort Shield HVAC of NC" at bounding box center [148, 233] width 136 height 9
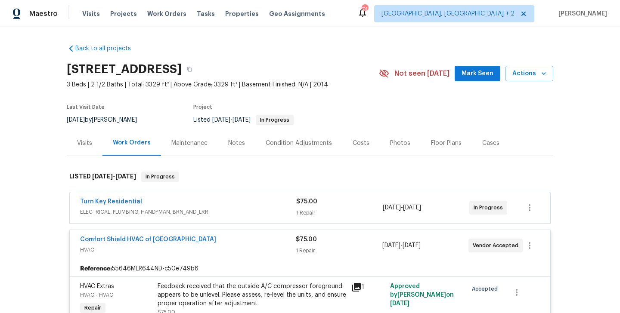
click at [138, 236] on span "Comfort Shield HVAC of NC" at bounding box center [148, 239] width 136 height 9
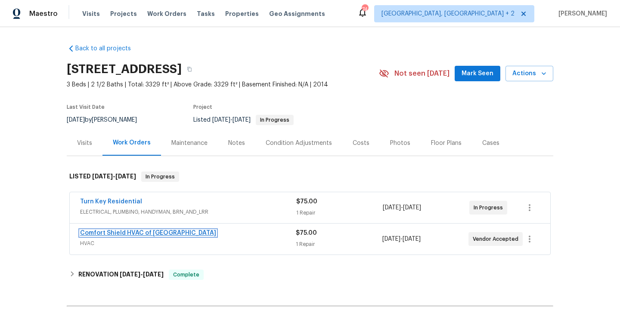
click at [136, 231] on link "Comfort Shield HVAC of NC" at bounding box center [148, 233] width 136 height 6
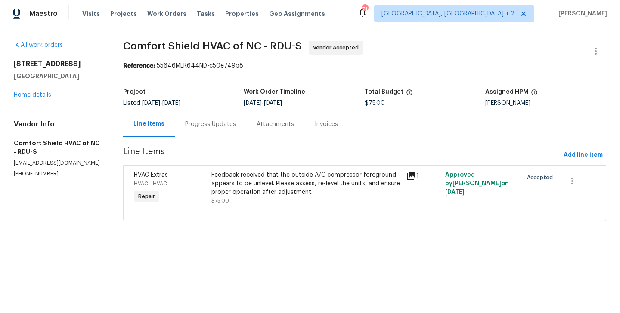
click at [212, 126] on div "Progress Updates" at bounding box center [210, 124] width 51 height 9
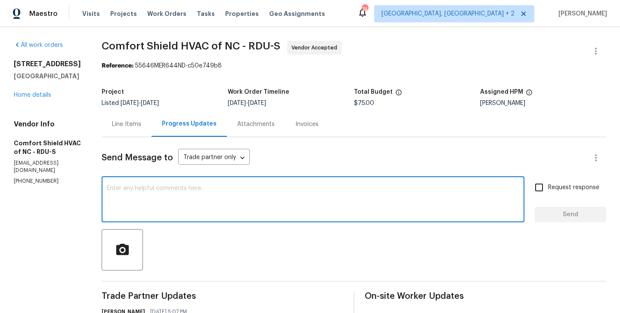
click at [164, 195] on textarea at bounding box center [313, 200] width 412 height 30
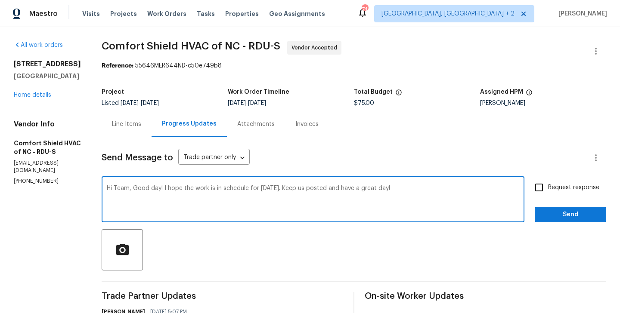
type textarea "Hi Team, Good day! I hope the work is in schedule for tomorrow 9/24. Keep us po…"
click at [543, 182] on input "Request response" at bounding box center [539, 188] width 18 height 18
checkbox input "true"
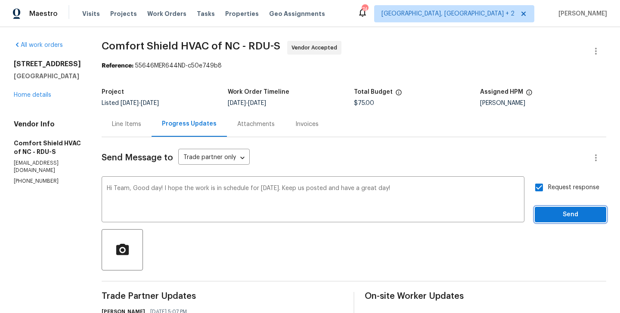
click at [546, 213] on span "Send" at bounding box center [570, 215] width 58 height 11
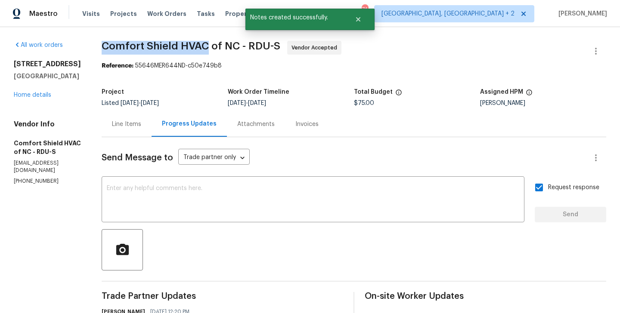
drag, startPoint x: 125, startPoint y: 46, endPoint x: 231, endPoint y: 48, distance: 105.4
click at [231, 48] on span "Comfort Shield HVAC of NC - RDU-S" at bounding box center [191, 46] width 179 height 10
copy span "Comfort Shield HVAC"
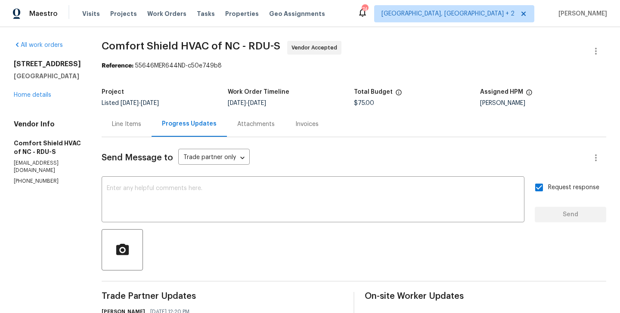
click at [37, 99] on div "35 Pebble Creek Dr Franklinton, NC 27525 Home details" at bounding box center [47, 80] width 67 height 40
click at [33, 96] on link "Home details" at bounding box center [32, 95] width 37 height 6
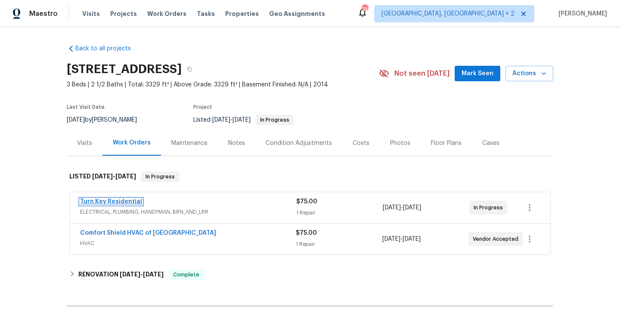
click at [117, 202] on link "Turn Key Residential" at bounding box center [111, 202] width 62 height 6
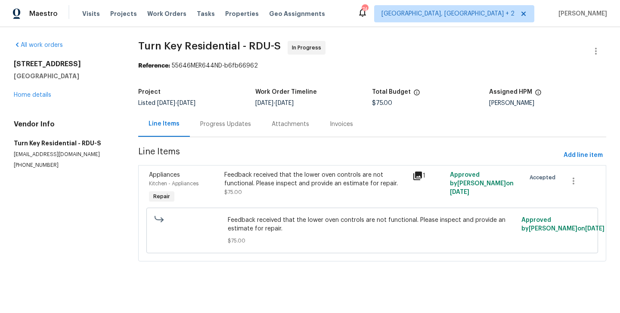
click at [221, 127] on div "Progress Updates" at bounding box center [225, 124] width 51 height 9
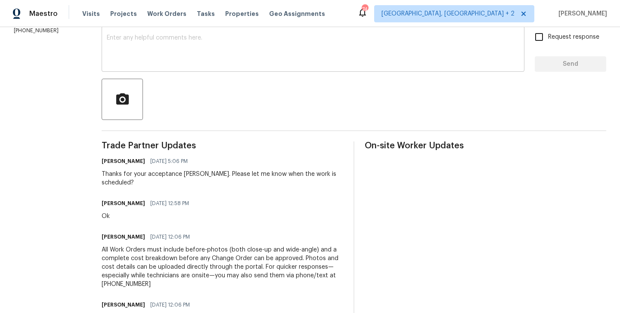
scroll to position [117, 0]
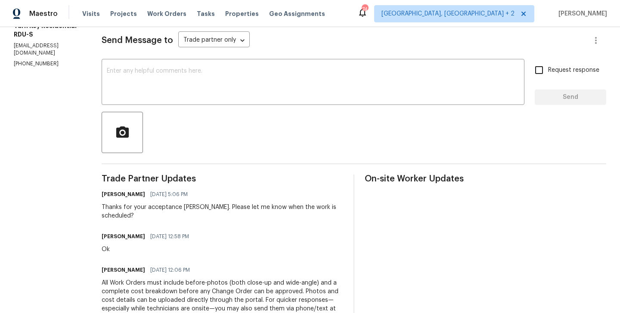
click at [61, 59] on section "All work orders 35 Pebble Creek Dr Franklinton, NC 27525 Home details Vendor In…" at bounding box center [47, 157] width 67 height 468
copy p "(919) 805-2596"
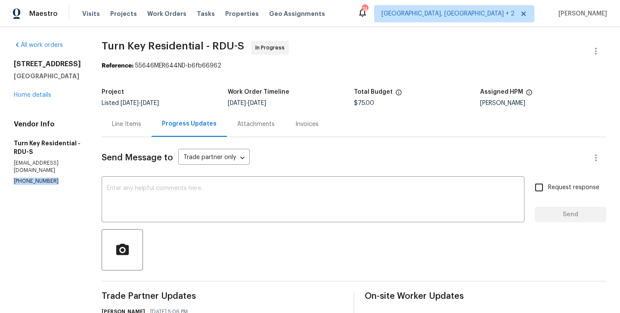
drag, startPoint x: 80, startPoint y: 77, endPoint x: 0, endPoint y: 54, distance: 82.8
click at [0, 54] on div "All work orders 35 Pebble Creek Dr Franklinton, NC 27525 Home details Vendor In…" at bounding box center [310, 275] width 620 height 496
copy div "35 Pebble Creek Dr Franklinton, NC 27525"
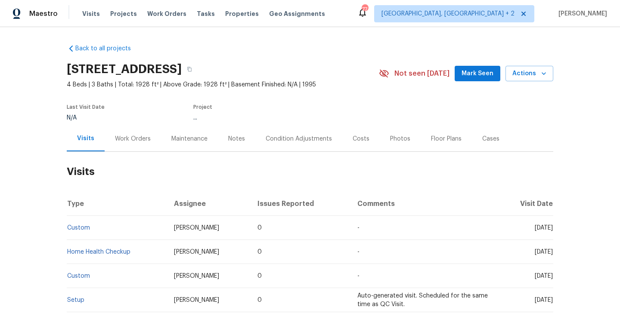
click at [133, 141] on div "Work Orders" at bounding box center [133, 139] width 36 height 9
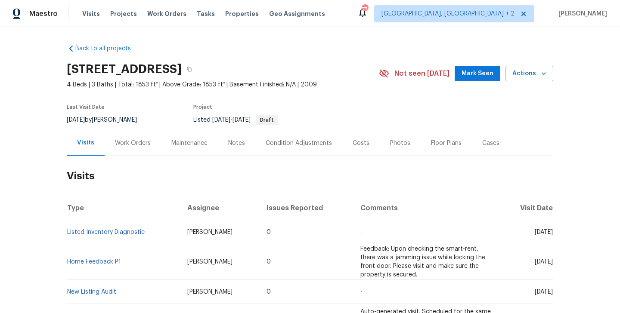
click at [134, 139] on div "Work Orders" at bounding box center [133, 143] width 36 height 9
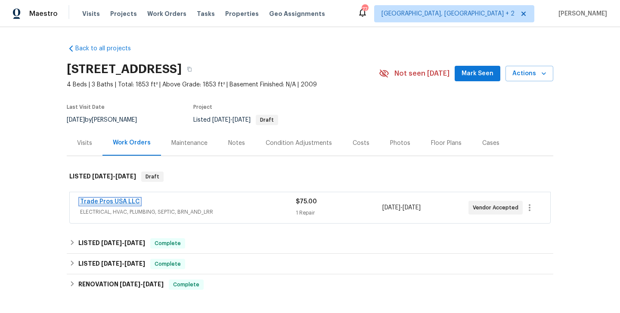
click at [126, 202] on link "Trade Pros USA LLC" at bounding box center [110, 202] width 60 height 6
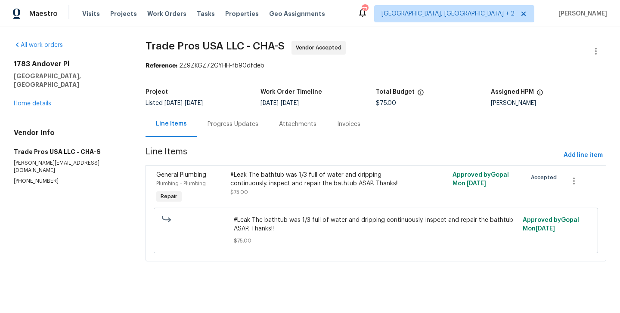
click at [238, 130] on div "Progress Updates" at bounding box center [232, 123] width 71 height 25
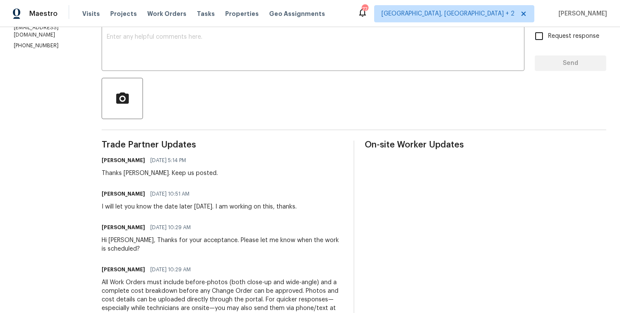
scroll to position [122, 0]
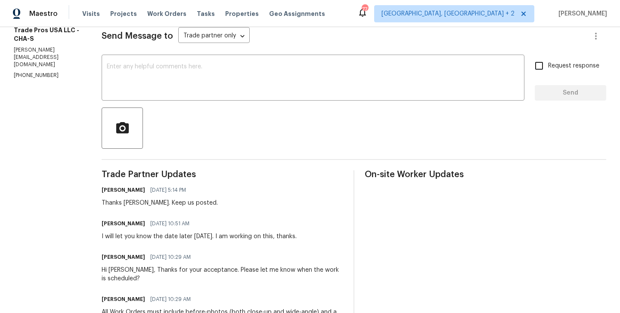
click at [104, 223] on h6 "[PERSON_NAME]" at bounding box center [123, 223] width 43 height 9
copy h6 "Trevor"
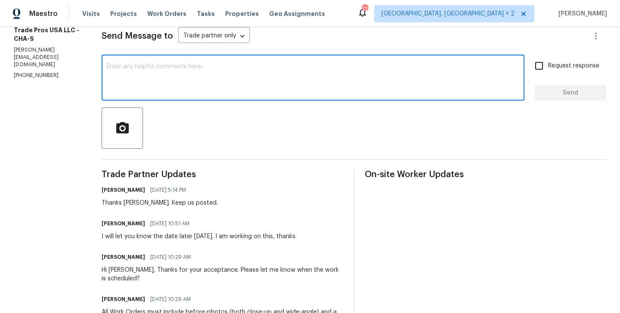
click at [132, 92] on textarea at bounding box center [313, 79] width 412 height 30
paste textarea "Trevor"
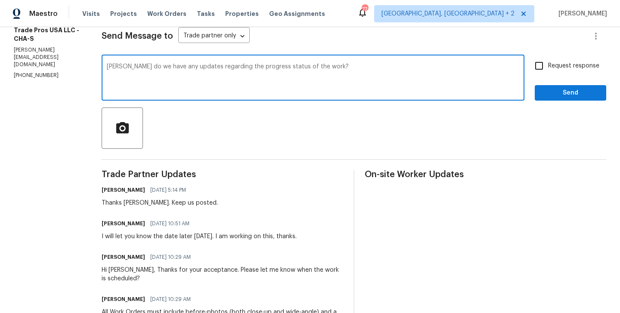
type textarea "Trevor do we have any updates regarding the progress status of the work?"
drag, startPoint x: 542, startPoint y: 65, endPoint x: 542, endPoint y: 74, distance: 9.5
click at [542, 65] on input "Request response" at bounding box center [539, 66] width 18 height 18
checkbox input "true"
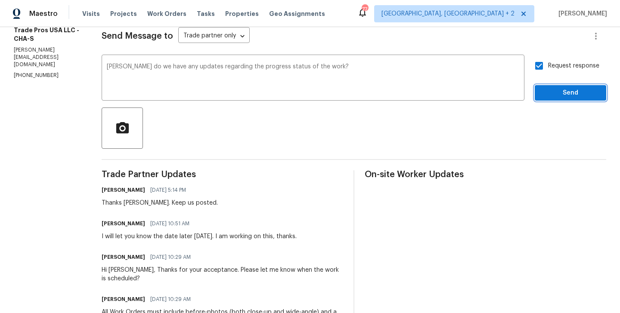
click at [542, 94] on span "Send" at bounding box center [570, 93] width 58 height 11
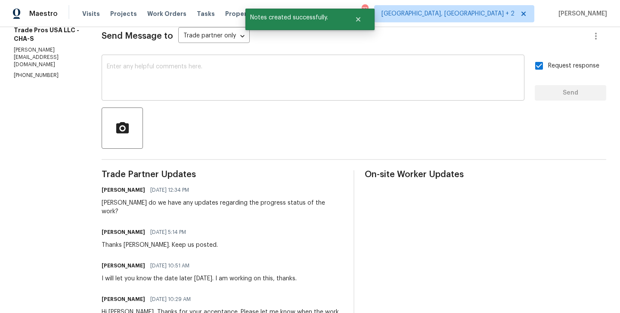
scroll to position [0, 0]
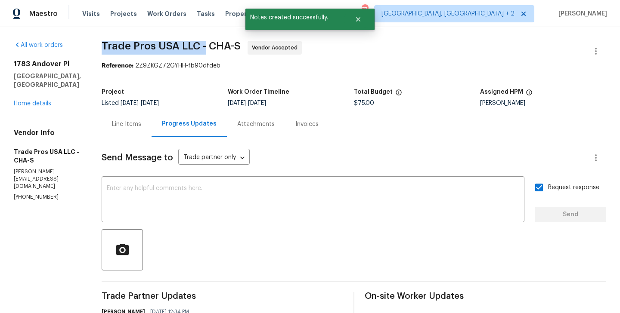
drag, startPoint x: 96, startPoint y: 50, endPoint x: 200, endPoint y: 50, distance: 103.7
click at [200, 50] on div "All work orders 1783 Andover Pl Chattanooga, TN 37421 Home details Vendor Info …" at bounding box center [310, 312] width 620 height 571
click at [43, 187] on section "All work orders 1783 Andover Pl Chattanooga, TN 37421 Home details Vendor Info …" at bounding box center [47, 313] width 67 height 544
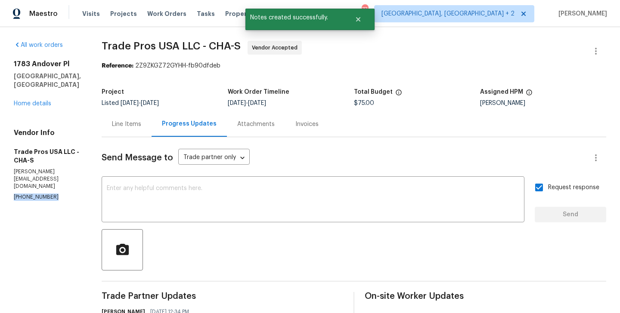
copy p "(256) 910-1247"
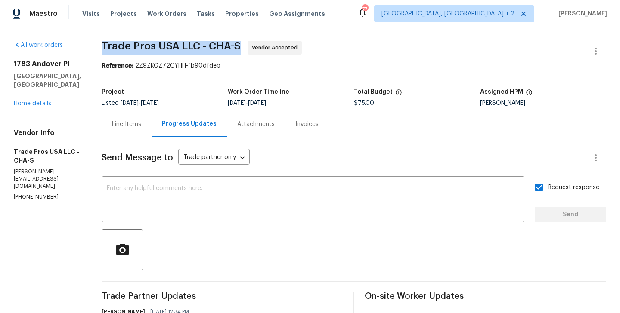
drag, startPoint x: 95, startPoint y: 46, endPoint x: 185, endPoint y: 46, distance: 90.4
click at [185, 46] on div "All work orders 1783 Andover Pl Chattanooga, TN 37421 Home details Vendor Info …" at bounding box center [310, 312] width 620 height 571
click at [185, 46] on span "Trade Pros USA LLC - CHA-S" at bounding box center [171, 46] width 139 height 10
drag, startPoint x: 176, startPoint y: 46, endPoint x: 92, endPoint y: 45, distance: 83.5
click at [92, 45] on div "All work orders 1783 Andover Pl Chattanooga, TN 37421 Home details Vendor Info …" at bounding box center [310, 312] width 620 height 571
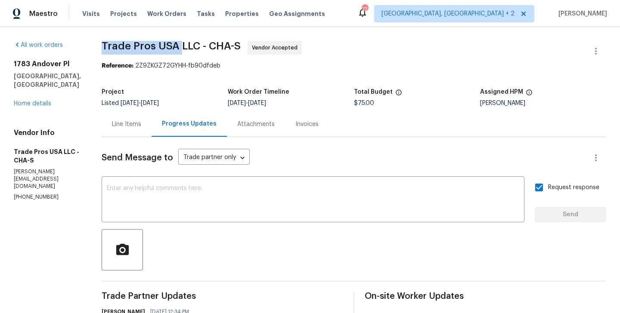
copy span "Trade Pros USA"
click at [32, 104] on link "Home details" at bounding box center [32, 104] width 37 height 6
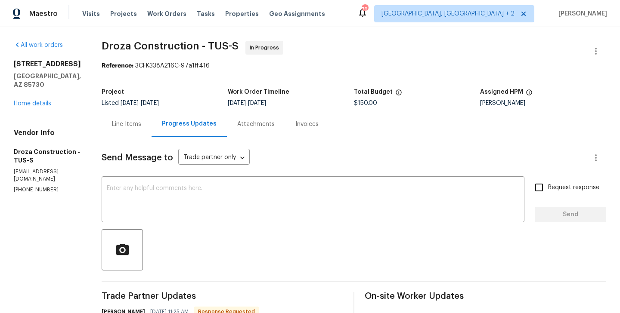
click at [135, 129] on div "Line Items" at bounding box center [127, 123] width 50 height 25
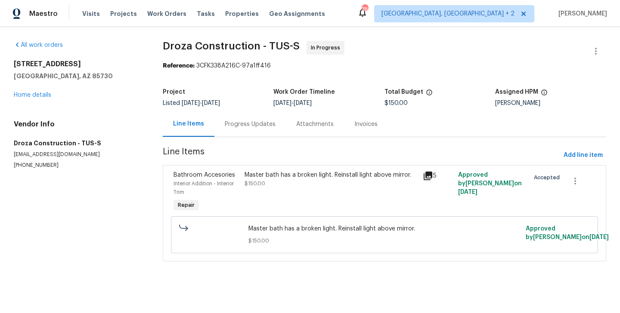
click at [255, 187] on div "Master bath has a broken light. Reinstall light above mirror. $150.00" at bounding box center [330, 179] width 173 height 17
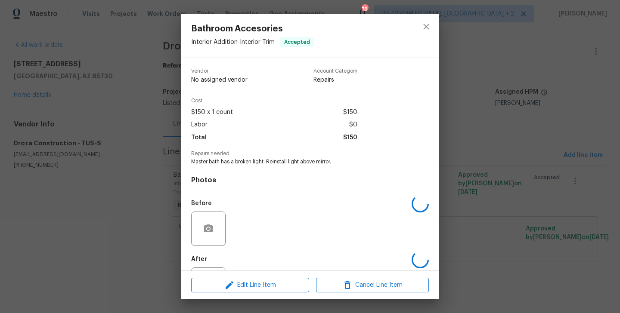
scroll to position [40, 0]
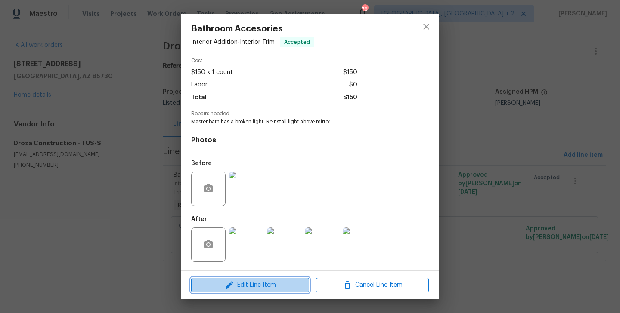
click at [248, 284] on span "Edit Line Item" at bounding box center [250, 285] width 113 height 11
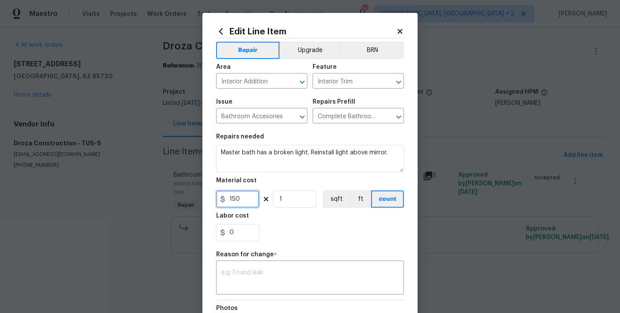
click at [231, 198] on input "150" at bounding box center [237, 199] width 43 height 17
type input "250"
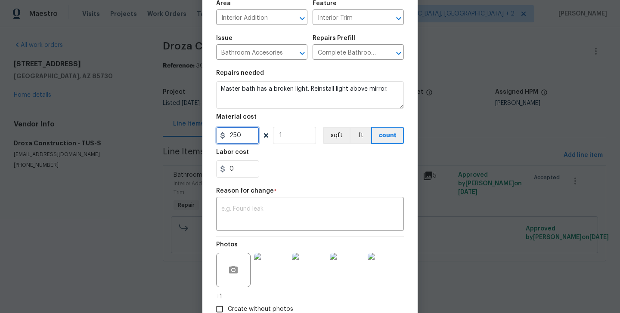
scroll to position [74, 0]
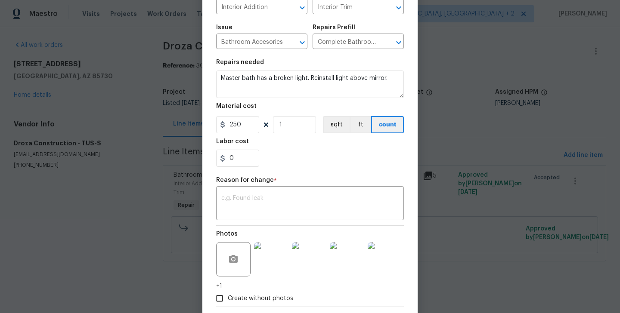
click at [305, 221] on div "Repair Upgrade BRN Area Interior Addition ​ Feature Interior Trim ​ Issue Bathr…" at bounding box center [310, 135] width 188 height 343
click at [287, 198] on textarea at bounding box center [309, 204] width 177 height 18
paste textarea "(BA) Updated per vendor’s final cost"
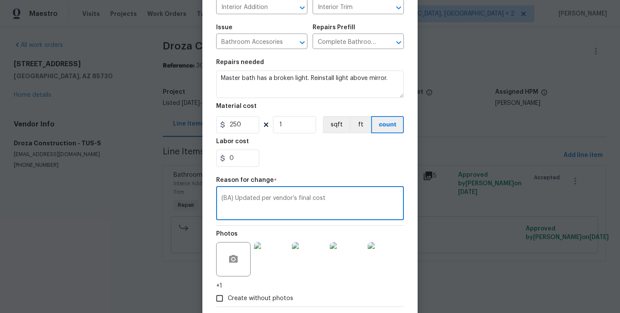
scroll to position [120, 0]
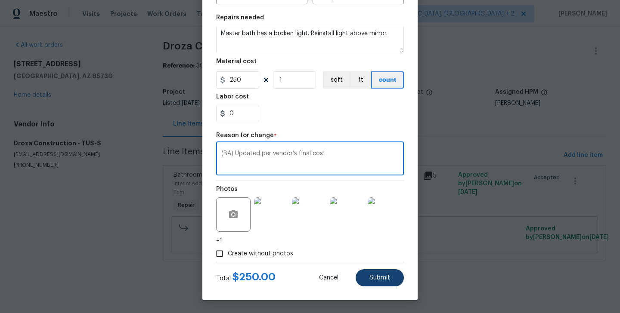
type textarea "(BA) Updated per vendor’s final cost"
click at [373, 274] on button "Submit" at bounding box center [379, 277] width 48 height 17
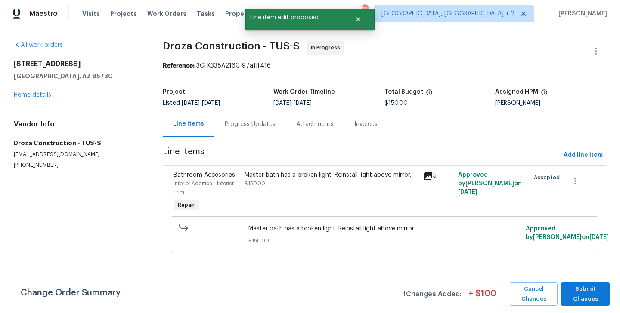
scroll to position [0, 0]
click at [585, 297] on span "Submit Changes" at bounding box center [585, 294] width 40 height 20
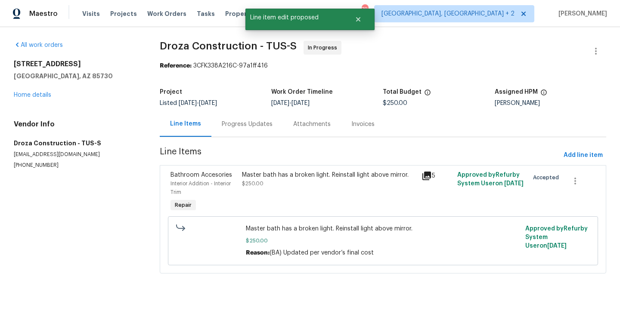
click at [243, 125] on div "Progress Updates" at bounding box center [247, 124] width 51 height 9
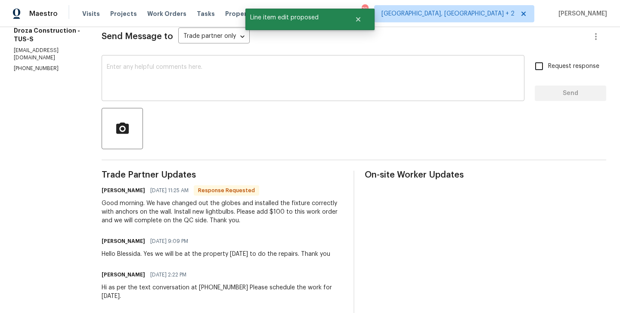
scroll to position [137, 0]
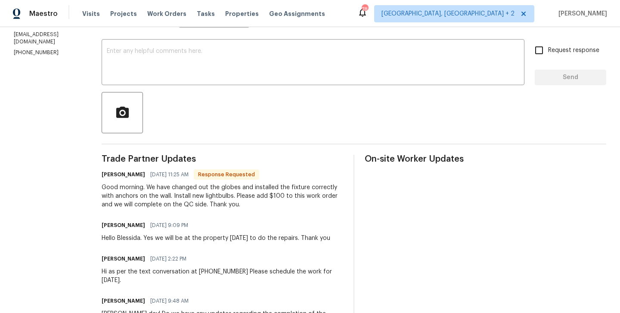
click at [116, 173] on h6 "Robert Pedroza" at bounding box center [123, 174] width 43 height 9
copy h6 "Robert"
click at [150, 47] on div "x ​" at bounding box center [313, 63] width 423 height 44
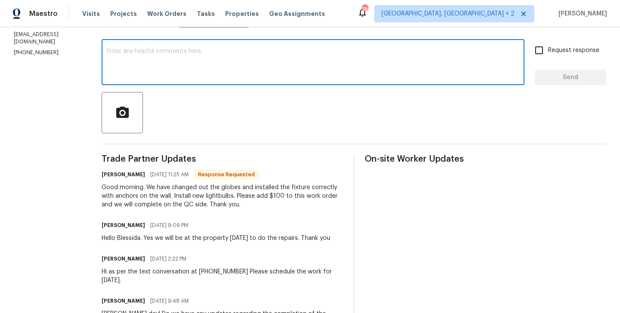
paste textarea "Robert"
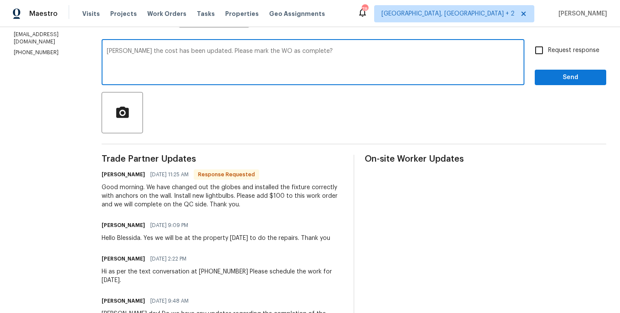
type textarea "Robert the cost has been updated. Please mark the WO as complete?"
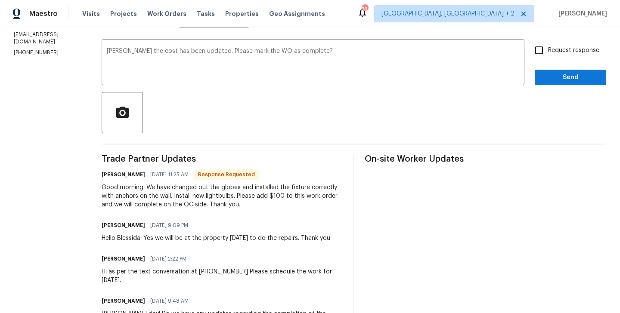
click at [554, 49] on span "Request response" at bounding box center [573, 50] width 51 height 9
click at [548, 49] on input "Request response" at bounding box center [539, 50] width 18 height 18
checkbox input "true"
click at [554, 73] on span "Send" at bounding box center [570, 77] width 58 height 11
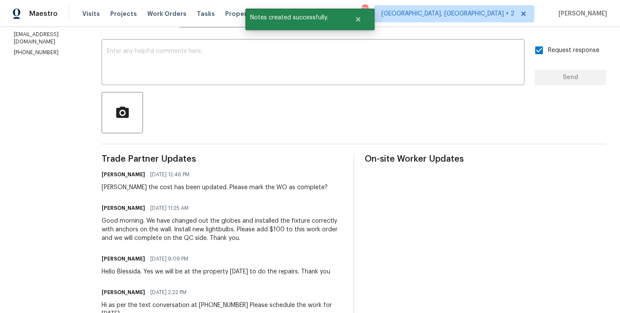
scroll to position [0, 0]
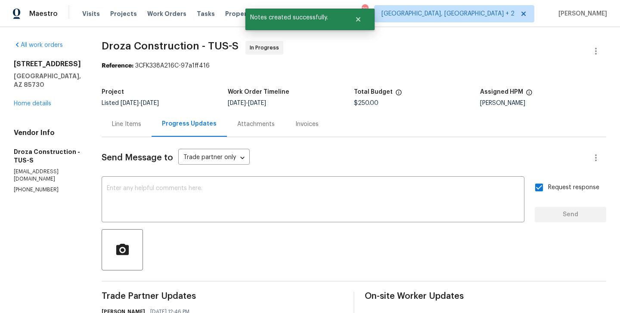
click at [46, 186] on p "(520) 235-2121" at bounding box center [47, 189] width 67 height 7
copy p "(520) 235-2121"
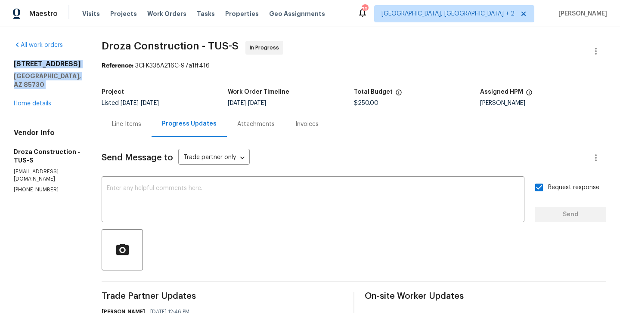
drag, startPoint x: 69, startPoint y: 90, endPoint x: 4, endPoint y: 57, distance: 72.7
copy div "3960 S Cedarwood Way Tucson, AZ 85730"
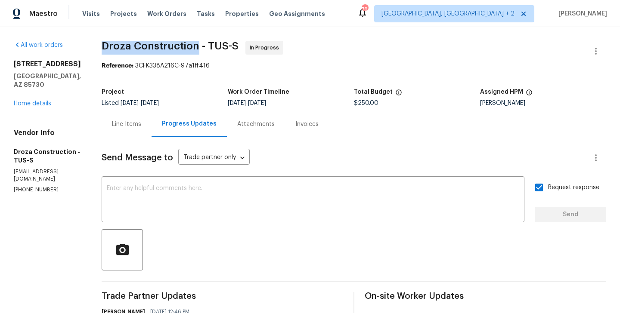
drag, startPoint x: 106, startPoint y: 49, endPoint x: 204, endPoint y: 50, distance: 97.7
copy span "Droza Construction"
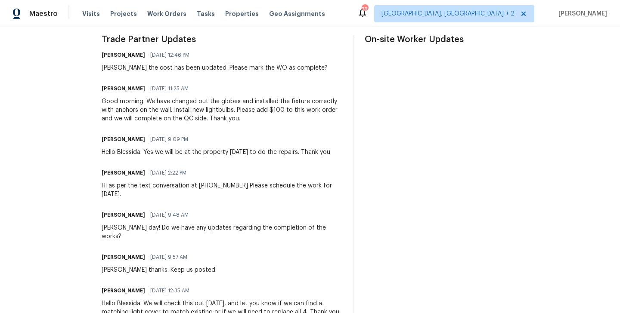
click at [158, 107] on div "Good morning. We have changed out the globes and installed the fixture correctl…" at bounding box center [222, 110] width 241 height 26
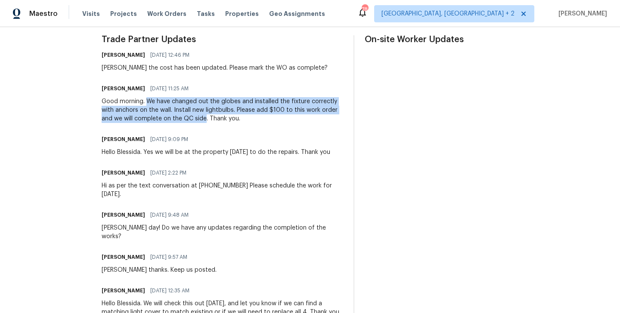
drag, startPoint x: 154, startPoint y: 102, endPoint x: 213, endPoint y: 120, distance: 61.7
click at [213, 120] on div "Good morning. We have changed out the globes and installed the fixture correctl…" at bounding box center [222, 110] width 241 height 26
copy div "We have changed out the globes and installed the fixture correctly with anchors…"
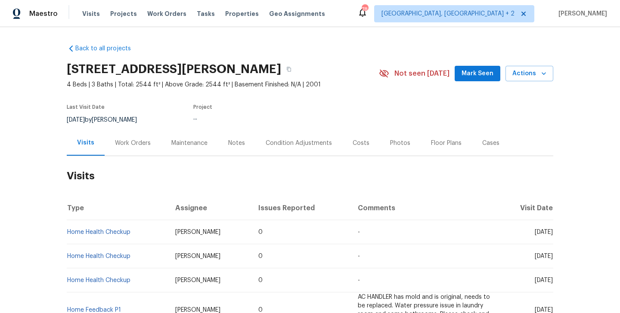
click at [136, 148] on div "Work Orders" at bounding box center [133, 142] width 56 height 25
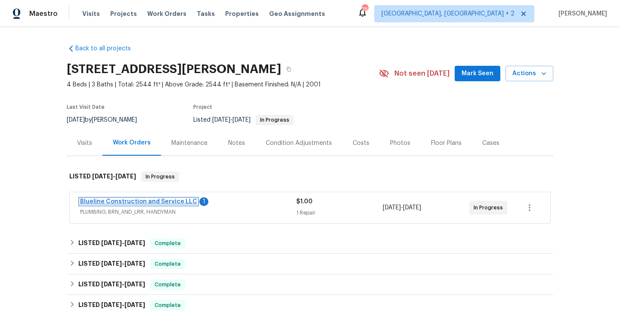
click at [153, 199] on link "Blueline Construction and Service LLC" at bounding box center [138, 202] width 117 height 6
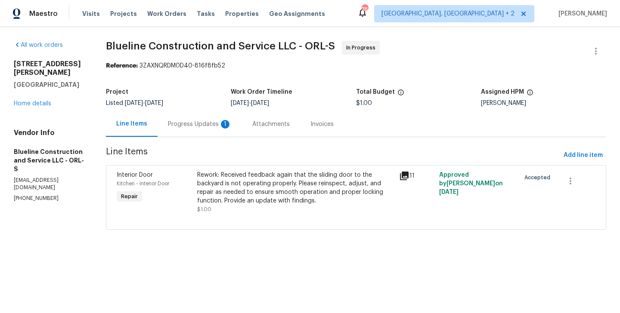
click at [228, 119] on div "Progress Updates 1" at bounding box center [199, 123] width 84 height 25
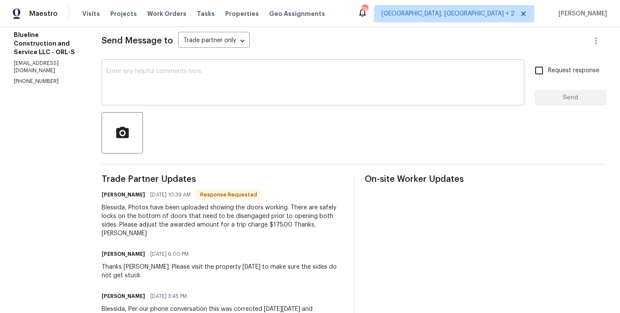
scroll to position [117, 0]
click at [125, 195] on h6 "Chris Brown" at bounding box center [123, 194] width 43 height 9
copy h6 "Chris"
click at [162, 83] on textarea at bounding box center [313, 83] width 412 height 30
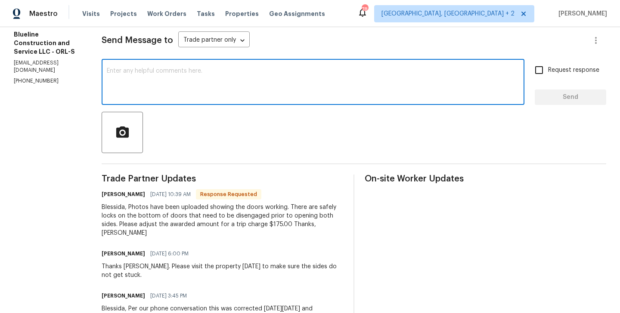
paste textarea "Chris"
type textarea "Chris I will circle back to you."
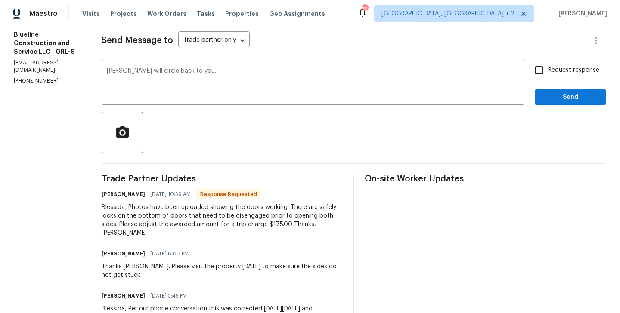
click at [549, 69] on span "Request response" at bounding box center [573, 70] width 51 height 9
click at [548, 69] on input "Request response" at bounding box center [539, 70] width 18 height 18
checkbox input "true"
click at [549, 99] on span "Send" at bounding box center [570, 97] width 58 height 11
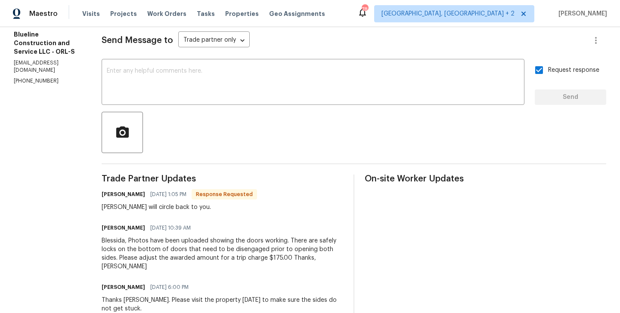
scroll to position [0, 0]
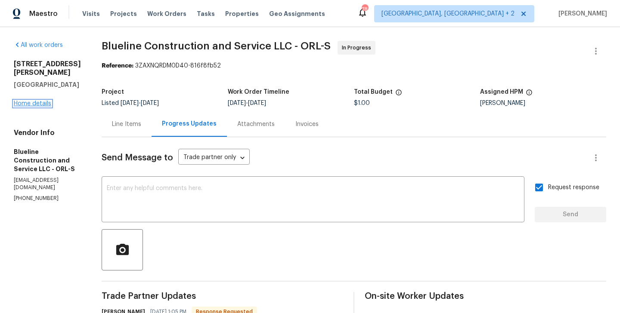
click at [44, 101] on link "Home details" at bounding box center [32, 104] width 37 height 6
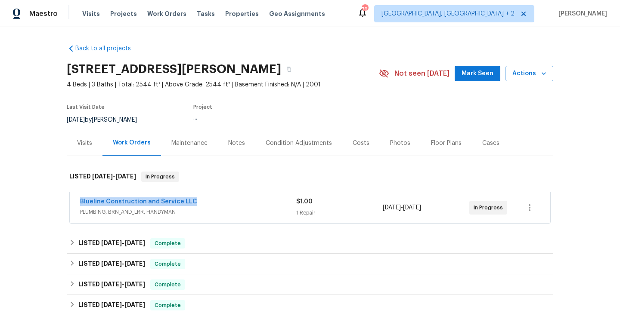
drag, startPoint x: 196, startPoint y: 202, endPoint x: 61, endPoint y: 203, distance: 135.1
click at [61, 203] on div "Back to all projects 3230 Buck Hill Pl, Orlando, FL 32817 4 Beds | 3 Baths | To…" at bounding box center [310, 170] width 620 height 286
copy link "Blueline Construction and Service LLC"
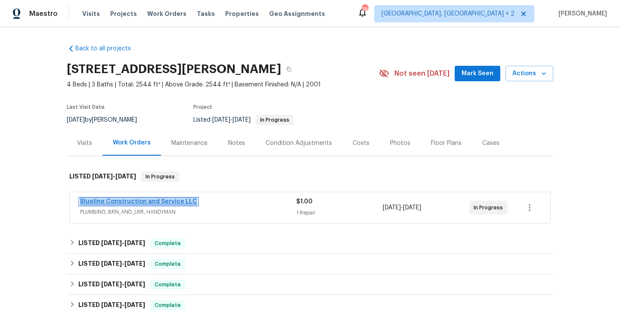
click at [99, 203] on link "Blueline Construction and Service LLC" at bounding box center [138, 202] width 117 height 6
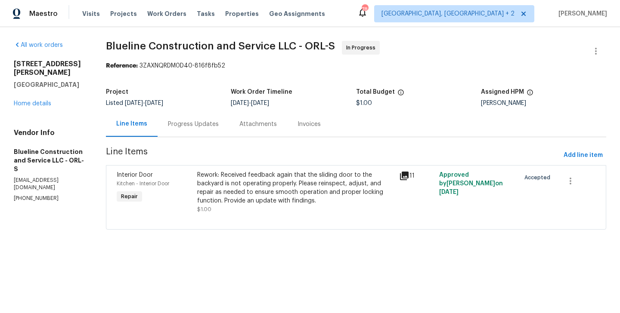
click at [247, 185] on div "Rework: Received feedback again that the sliding door to the backyard is not op…" at bounding box center [295, 188] width 196 height 34
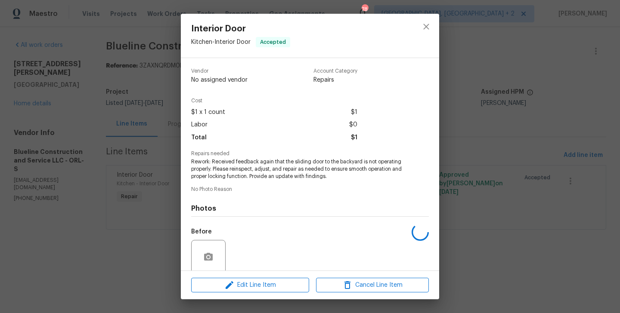
click at [236, 179] on span "Rework: Received feedback again that the sliding door to the backyard is not op…" at bounding box center [298, 169] width 214 height 22
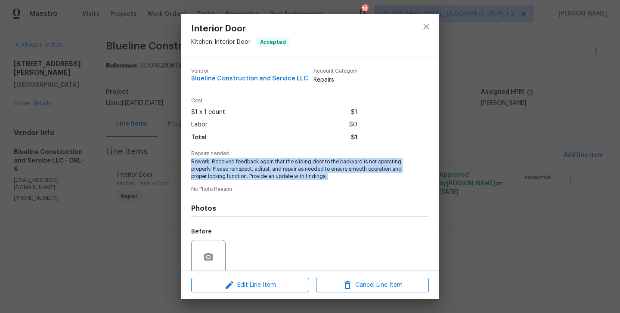
click at [236, 179] on span "Rework: Received feedback again that the sliding door to the backyard is not op…" at bounding box center [298, 169] width 214 height 22
copy span "Rework: Received feedback again that the sliding door to the backyard is not op…"
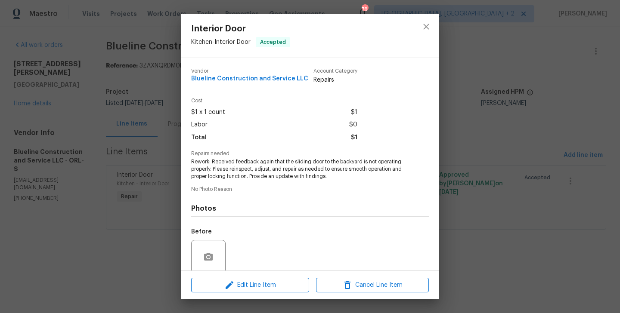
click at [65, 147] on div "Interior Door Kitchen - Interior Door Accepted Vendor Blueline Construction and…" at bounding box center [310, 156] width 620 height 313
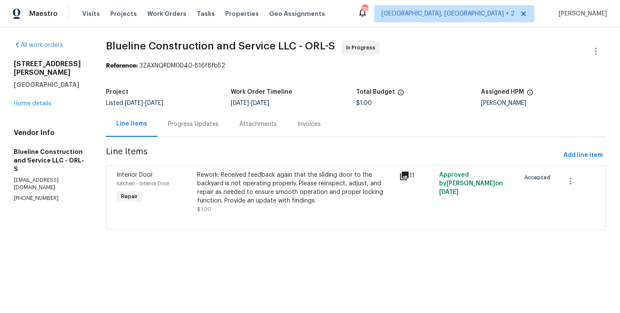
click at [182, 130] on div "Progress Updates" at bounding box center [192, 123] width 71 height 25
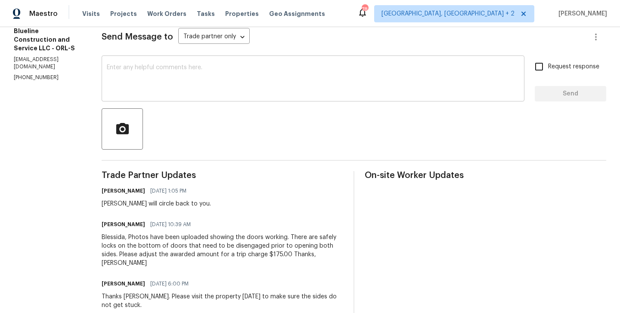
scroll to position [298, 0]
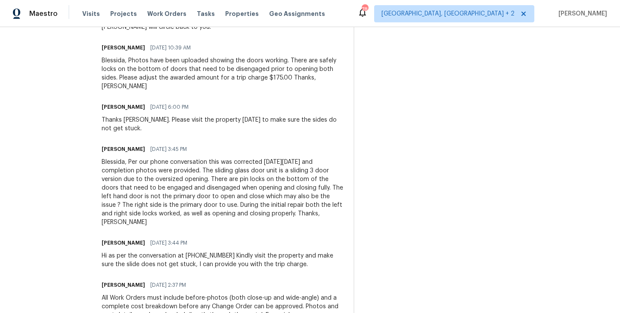
click at [183, 68] on div "Blessida, Photos have been uploaded showing the doors working. There are safely…" at bounding box center [222, 73] width 241 height 34
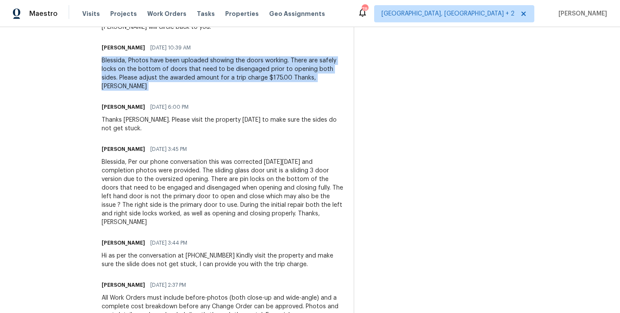
click at [183, 68] on div "Blessida, Photos have been uploaded showing the doors working. There are safely…" at bounding box center [222, 73] width 241 height 34
copy div "Blessida, Photos have been uploaded showing the doors working. There are safely…"
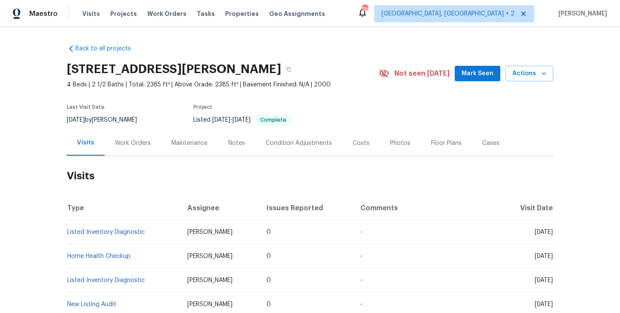
click at [139, 142] on div "Work Orders" at bounding box center [133, 143] width 36 height 9
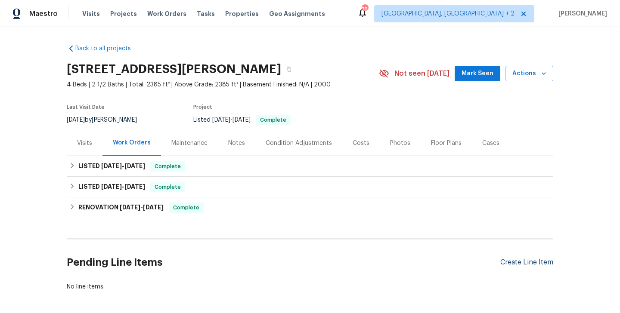
click at [525, 263] on div "Create Line Item" at bounding box center [526, 263] width 53 height 8
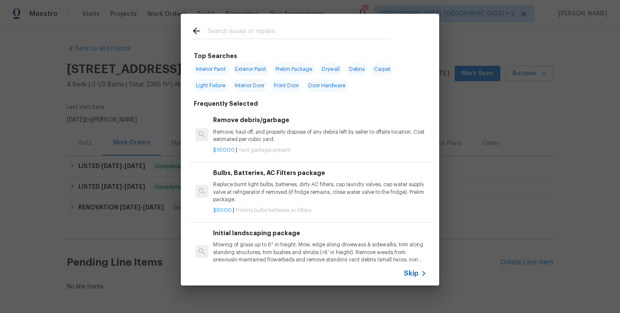
click at [411, 276] on span "Skip" at bounding box center [411, 273] width 15 height 9
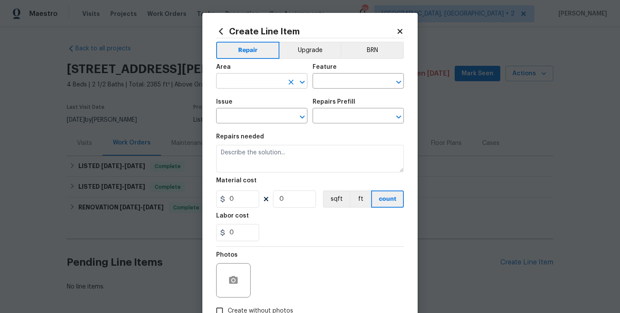
click at [238, 86] on input "text" at bounding box center [249, 81] width 67 height 13
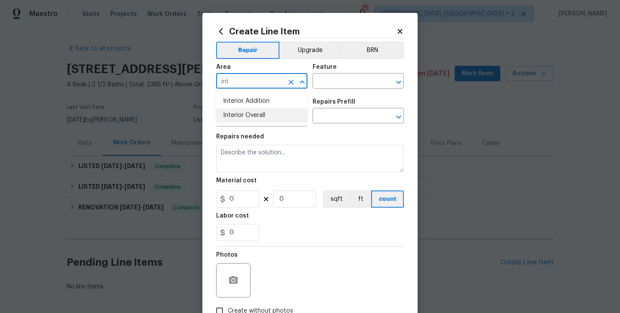
click at [237, 112] on li "Interior Overall" at bounding box center [261, 115] width 91 height 14
type input "Interior Overall"
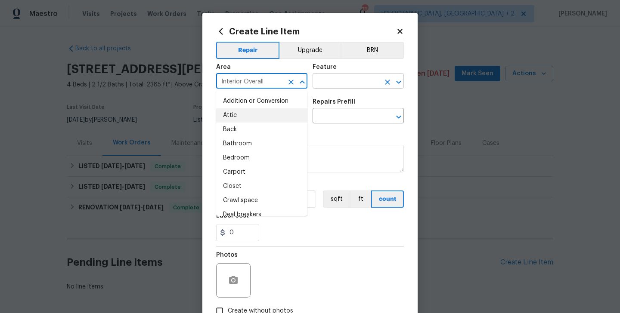
click at [322, 83] on input "text" at bounding box center [345, 81] width 67 height 13
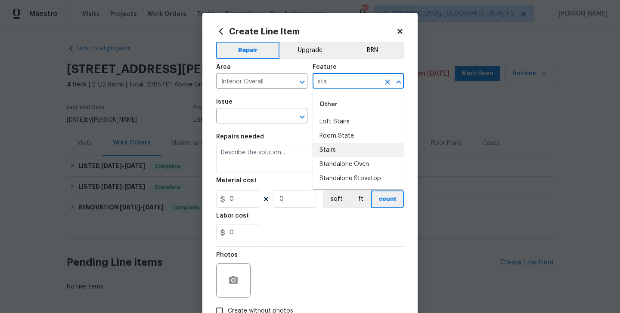
click at [323, 146] on li "Stairs" at bounding box center [357, 150] width 91 height 14
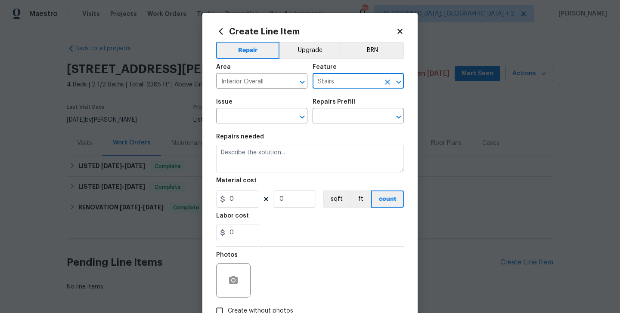
type input "Stairs"
click at [238, 124] on span "Issue ​" at bounding box center [261, 111] width 91 height 35
click at [229, 113] on input "text" at bounding box center [249, 116] width 67 height 13
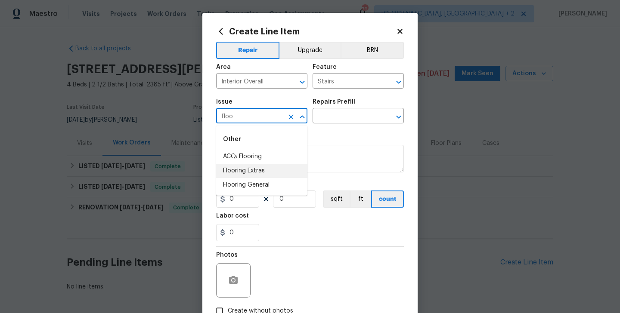
click at [233, 176] on li "Flooring Extras" at bounding box center [261, 171] width 91 height 14
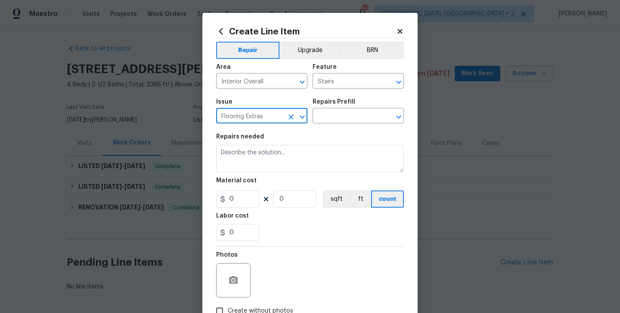
type input "Flooring Extras"
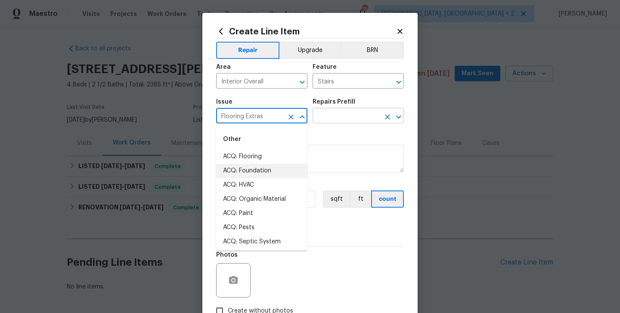
click at [325, 120] on input "text" at bounding box center [345, 116] width 67 height 13
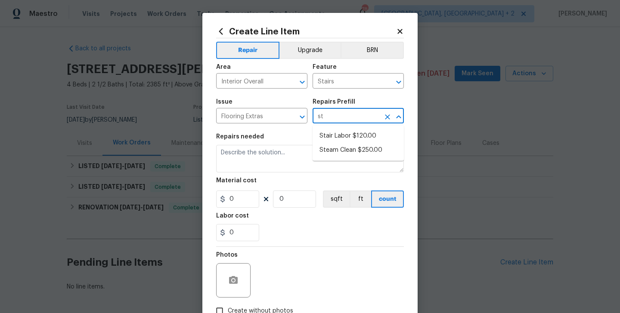
type input "sta"
click at [330, 142] on li "Stair Labor $120.00" at bounding box center [357, 136] width 91 height 14
type input "Overall Flooring"
type input "Stair Labor $120.00"
type textarea "Stair Labor"
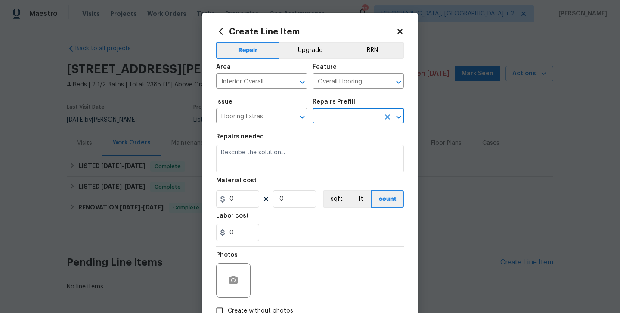
type input "120"
type input "1"
type input "Stair Labor $120.00"
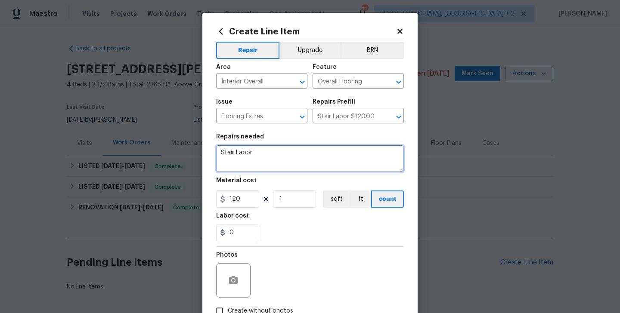
click at [243, 157] on textarea "Stair Labor" at bounding box center [310, 159] width 188 height 28
paste textarea "Feedback received that one of the staircase risers is broken. Please repair the…"
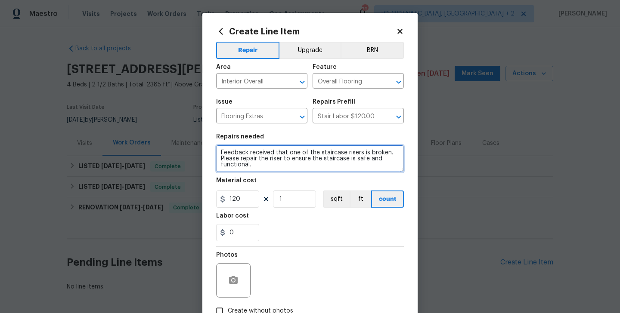
type textarea "Feedback received that one of the staircase risers is broken. Please repair the…"
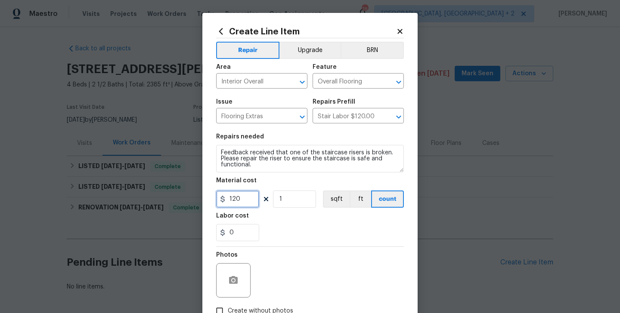
click at [235, 200] on input "120" at bounding box center [237, 199] width 43 height 17
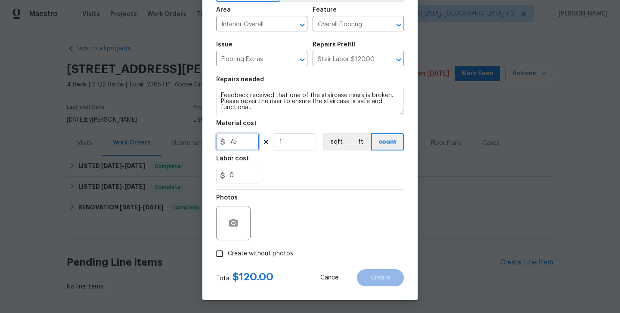
type input "75"
click at [254, 255] on span "Create without photos" at bounding box center [260, 254] width 65 height 9
click at [228, 255] on input "Create without photos" at bounding box center [219, 254] width 16 height 16
checkbox input "true"
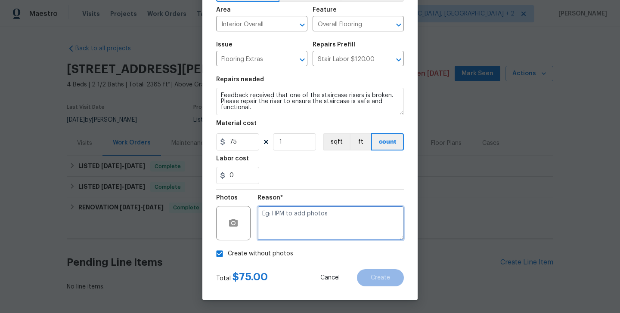
click at [310, 214] on textarea at bounding box center [330, 223] width 146 height 34
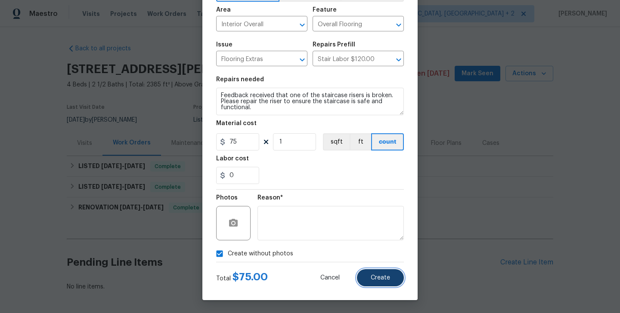
click at [376, 278] on span "Create" at bounding box center [379, 278] width 19 height 6
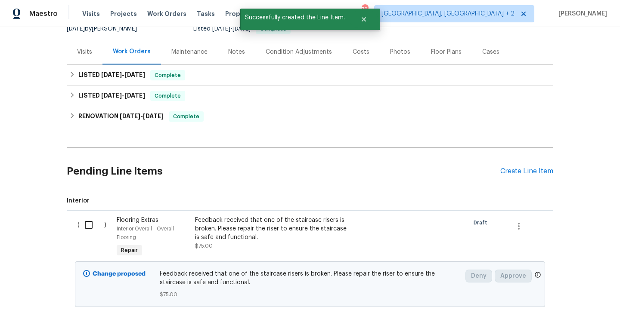
scroll to position [152, 0]
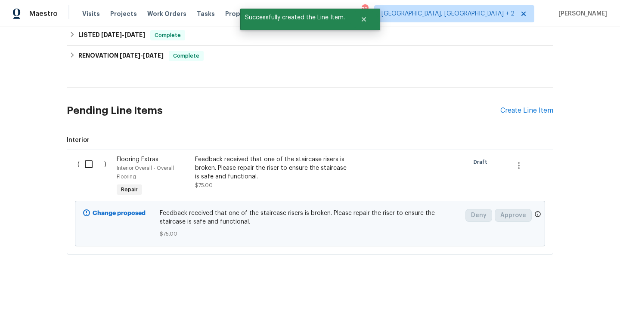
click at [91, 166] on input "checkbox" at bounding box center [92, 164] width 25 height 18
checkbox input "true"
click at [551, 287] on span "Create Work Order" at bounding box center [570, 292] width 57 height 11
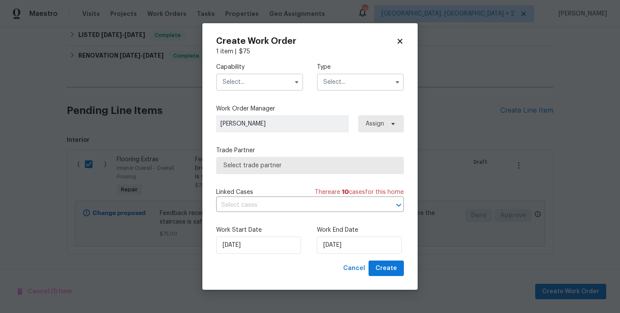
click at [243, 79] on input "text" at bounding box center [259, 82] width 87 height 17
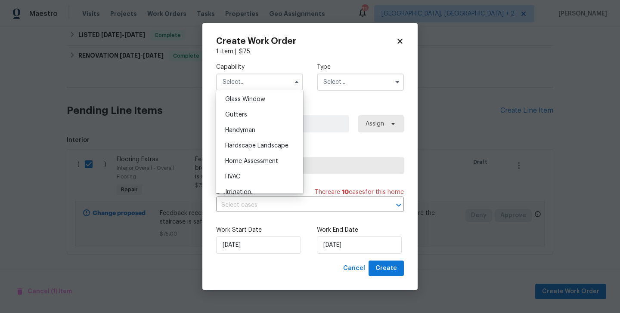
scroll to position [444, 0]
click at [245, 135] on div "Handyman" at bounding box center [259, 129] width 83 height 15
type input "Handyman"
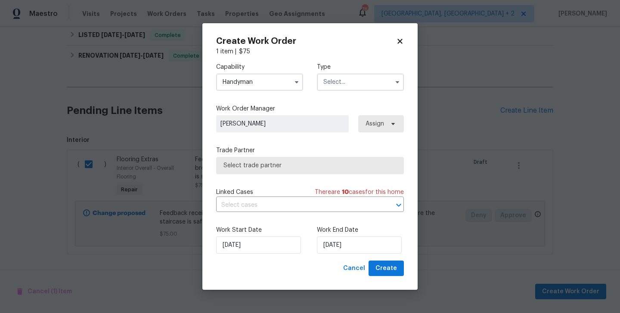
click at [346, 86] on input "text" at bounding box center [360, 82] width 87 height 17
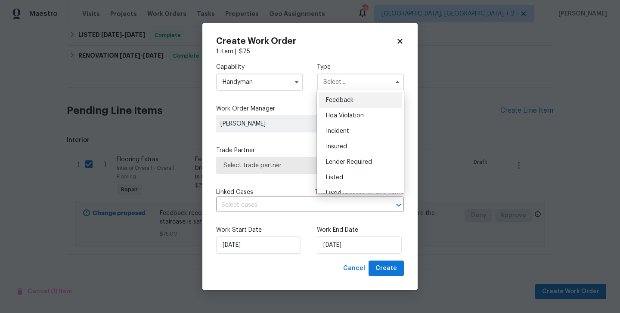
click at [347, 99] on span "Feedback" at bounding box center [340, 100] width 28 height 6
type input "Feedback"
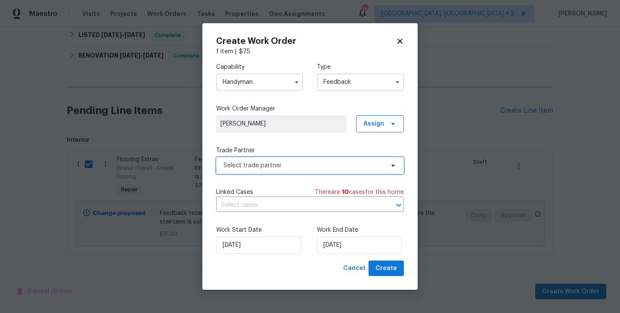
click at [245, 167] on span "Select trade partner" at bounding box center [303, 165] width 160 height 9
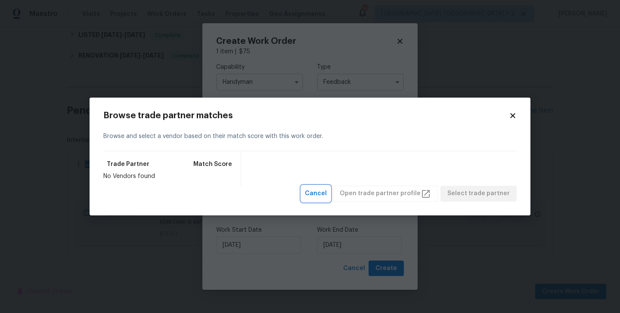
click at [327, 193] on span "Cancel" at bounding box center [316, 193] width 22 height 11
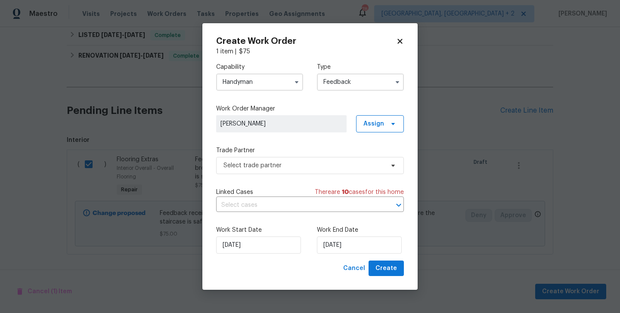
click at [254, 80] on input "Handyman" at bounding box center [259, 82] width 87 height 17
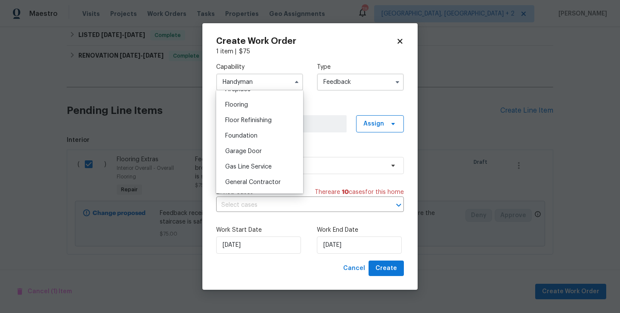
scroll to position [334, 0]
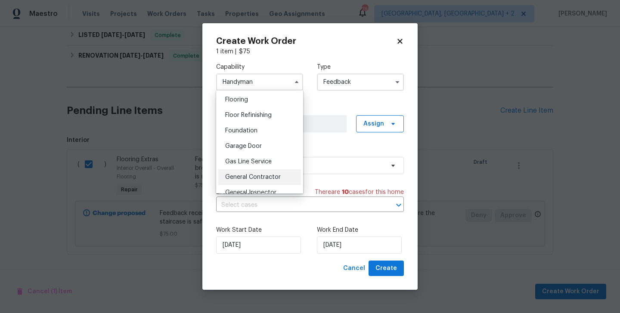
click at [260, 170] on div "General Contractor" at bounding box center [259, 177] width 83 height 15
type input "General Contractor"
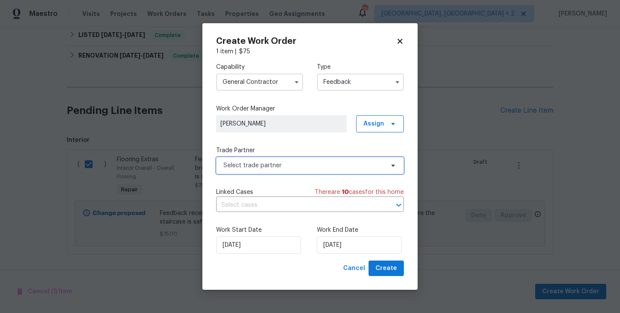
click at [272, 170] on span "Select trade partner" at bounding box center [310, 165] width 188 height 17
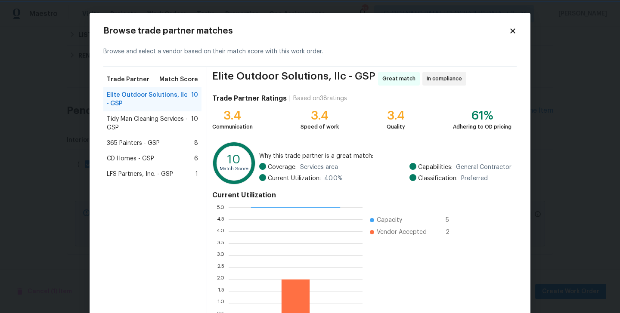
scroll to position [66, 0]
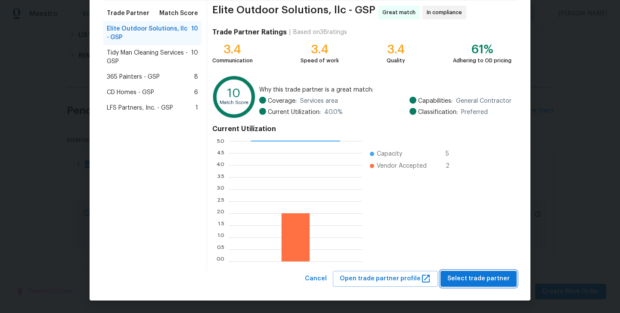
click at [478, 278] on span "Select trade partner" at bounding box center [478, 279] width 62 height 11
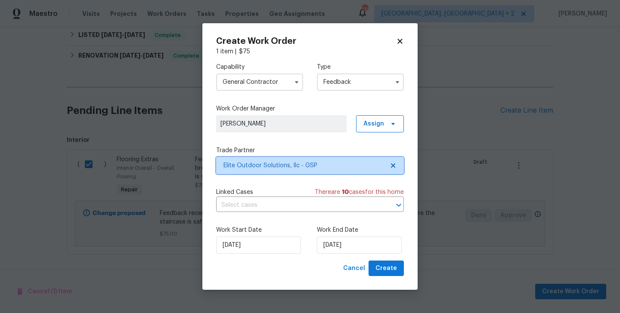
scroll to position [0, 0]
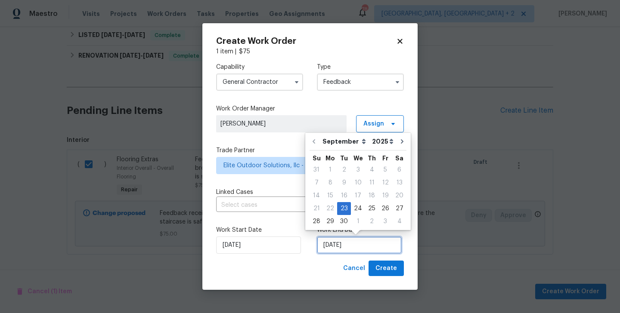
click at [348, 246] on input "23/09/2025" at bounding box center [359, 245] width 85 height 17
click at [367, 211] on div "25" at bounding box center [371, 209] width 13 height 12
type input "25/09/2025"
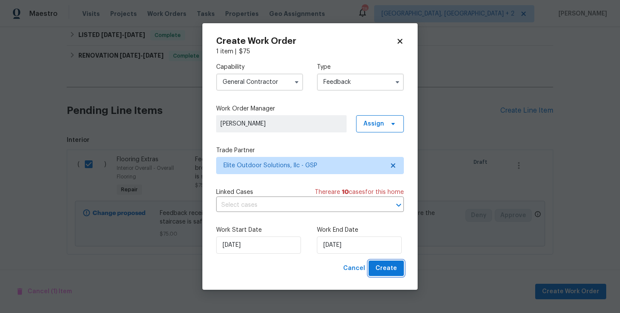
click at [386, 265] on span "Create" at bounding box center [386, 268] width 22 height 11
checkbox input "false"
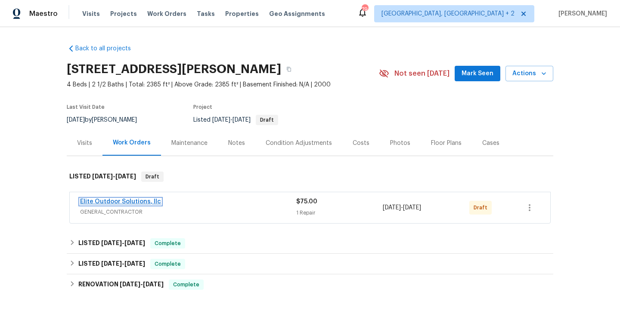
click at [150, 201] on link "Elite Outdoor Solutions, llc" at bounding box center [120, 202] width 81 height 6
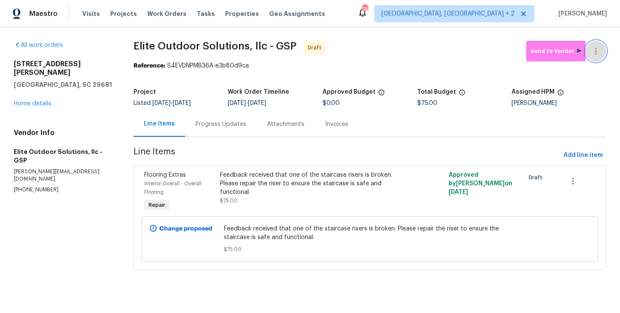
click at [598, 44] on button "button" at bounding box center [595, 51] width 21 height 21
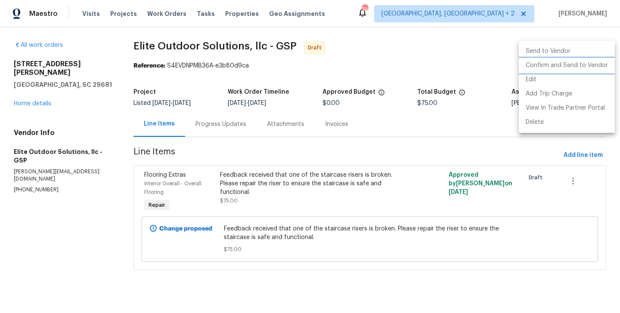
click at [597, 68] on li "Confirm and Send to Vendor" at bounding box center [566, 66] width 96 height 14
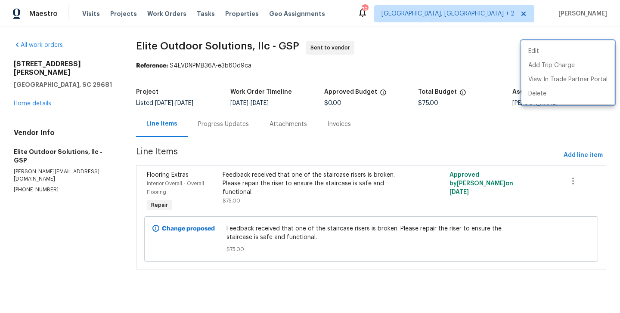
click at [216, 129] on div at bounding box center [310, 156] width 620 height 313
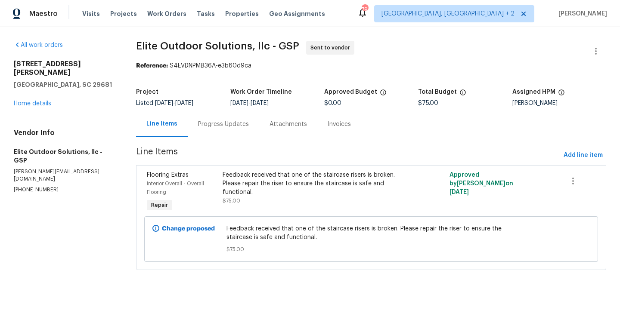
click at [216, 129] on div "Progress Updates" at bounding box center [223, 123] width 71 height 25
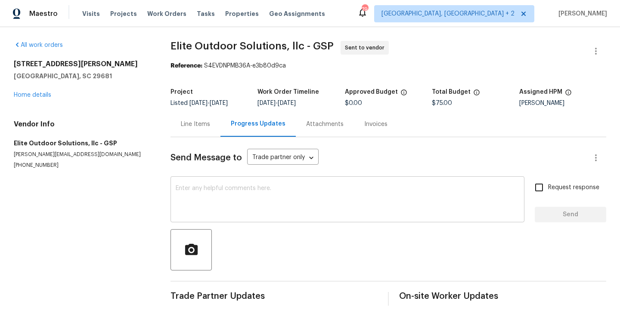
click at [234, 205] on textarea at bounding box center [347, 200] width 343 height 30
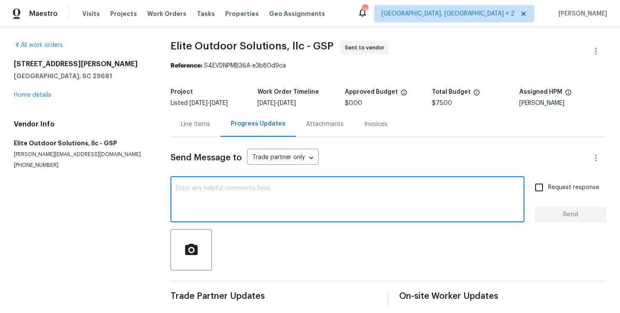
paste textarea "Hi this is Blessida with Opendoor. I’m confirming you received the WO for the p…"
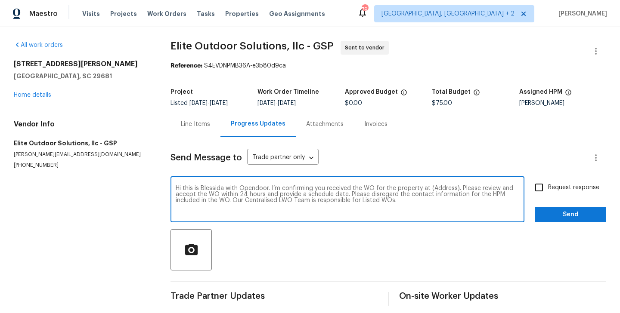
click at [437, 188] on textarea "Hi this is Blessida with Opendoor. I’m confirming you received the WO for the p…" at bounding box center [347, 200] width 343 height 30
paste textarea "102 Thurber Way, Simpsonville, SC 29681"
type textarea "Hi this is Blessida with Opendoor. I’m confirming you received the WO for the p…"
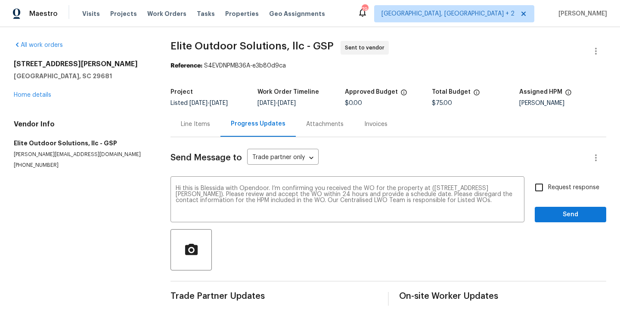
click at [562, 191] on span "Request response" at bounding box center [573, 187] width 51 height 9
click at [548, 191] on input "Request response" at bounding box center [539, 188] width 18 height 18
checkbox input "true"
click at [552, 212] on span "Send" at bounding box center [570, 215] width 58 height 11
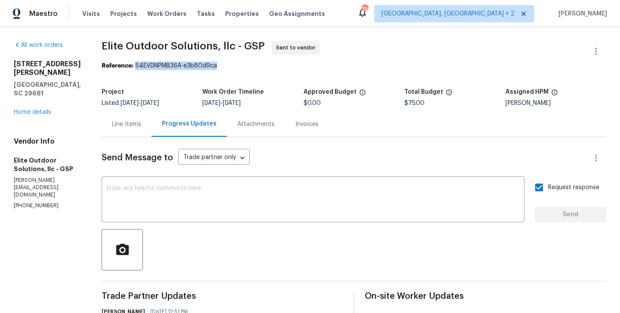
drag, startPoint x: 133, startPoint y: 65, endPoint x: 213, endPoint y: 65, distance: 79.6
click at [213, 65] on div "Reference: S4EVDNPMB36A-e3b80d9ca" at bounding box center [354, 66] width 504 height 9
copy div "S4EVDNPMB36A-e3b80d9ca"
click at [251, 214] on textarea at bounding box center [313, 200] width 412 height 30
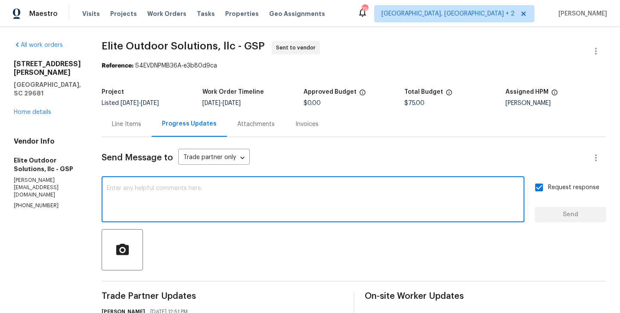
paste textarea "All Work Orders must include before-photos (both close-up and wide-angle) and a…"
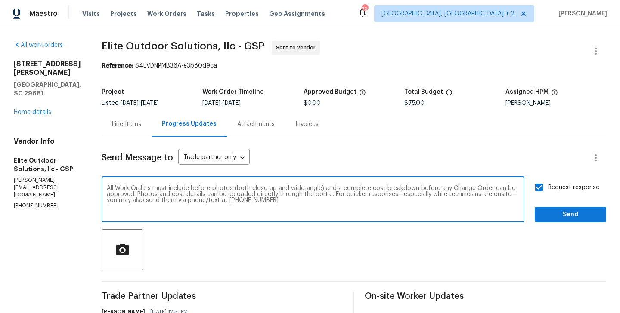
scroll to position [6, 0]
type textarea "All Work Orders must include before-photos (both close-up and wide-angle) and a…"
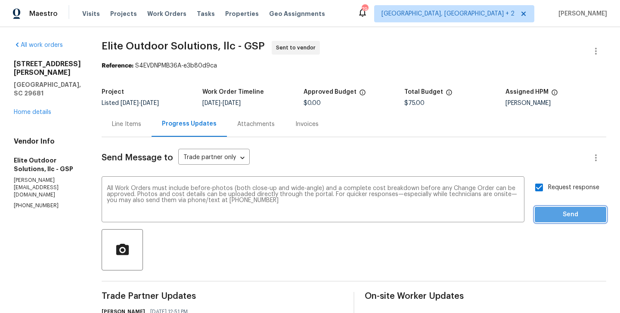
click at [550, 218] on span "Send" at bounding box center [570, 215] width 58 height 11
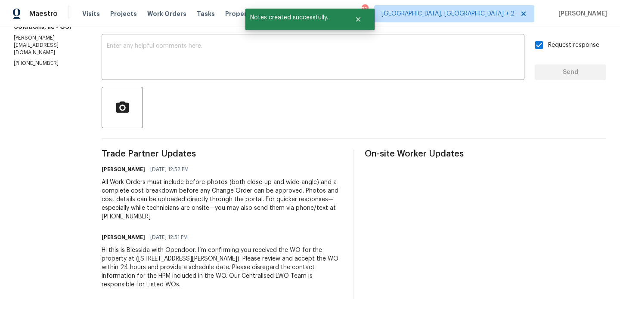
scroll to position [0, 0]
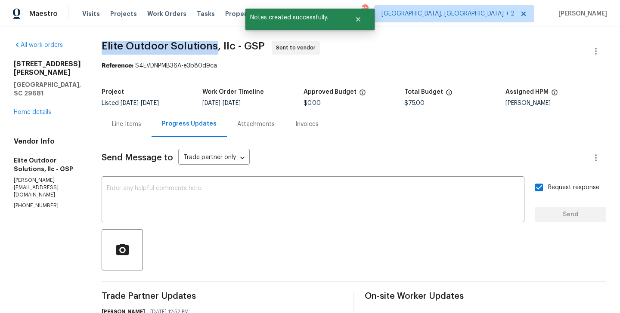
drag, startPoint x: 95, startPoint y: 45, endPoint x: 210, endPoint y: 47, distance: 115.8
click at [210, 47] on div "All work orders 102 Thurber Way Simpsonville, SC 29681 Home details Vendor Info…" at bounding box center [310, 241] width 620 height 429
copy span "Elite Outdoor Solutions"
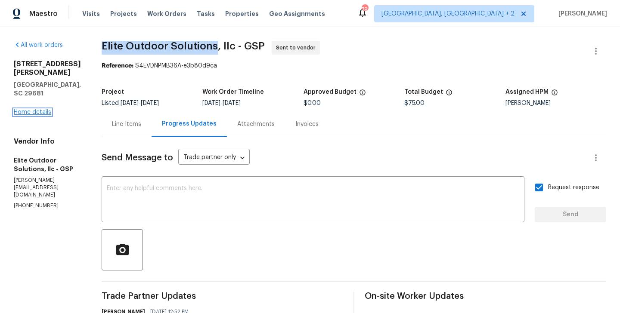
click at [31, 109] on link "Home details" at bounding box center [32, 112] width 37 height 6
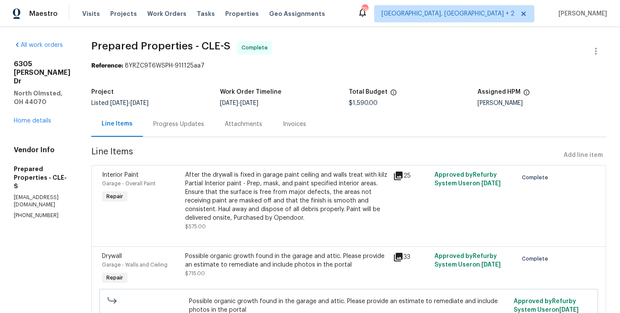
click at [53, 175] on section "All work orders [STREET_ADDRESS][PERSON_NAME] Home details Vendor Info Prepared…" at bounding box center [42, 316] width 57 height 551
copy p "[PHONE_NUMBER]"
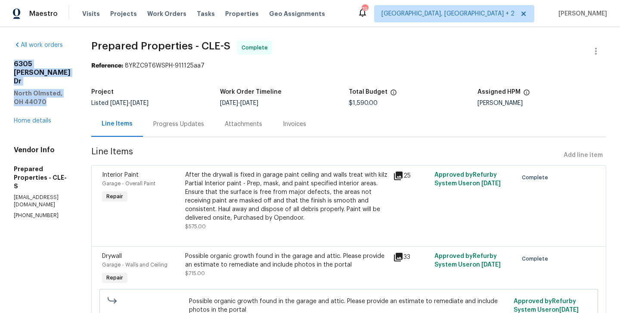
drag, startPoint x: 97, startPoint y: 78, endPoint x: 13, endPoint y: 64, distance: 85.2
click at [13, 64] on div "All work orders [STREET_ADDRESS][PERSON_NAME] Home details Vendor Info Prepared…" at bounding box center [310, 316] width 620 height 579
copy div "[STREET_ADDRESS][PERSON_NAME]"
click at [24, 118] on link "Home details" at bounding box center [32, 121] width 37 height 6
